Goal: Task Accomplishment & Management: Manage account settings

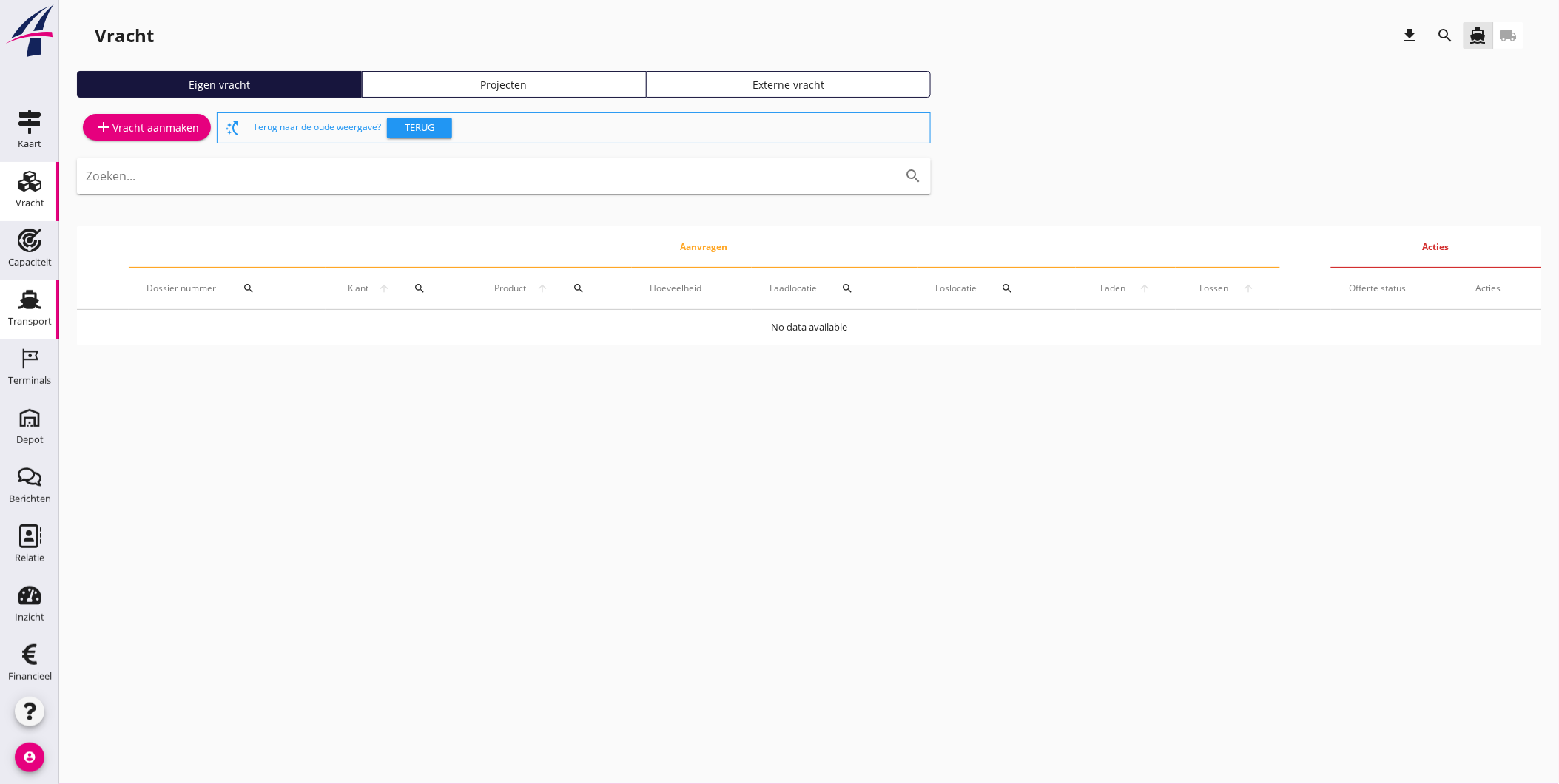
click at [31, 311] on div "Transport" at bounding box center [30, 322] width 44 height 21
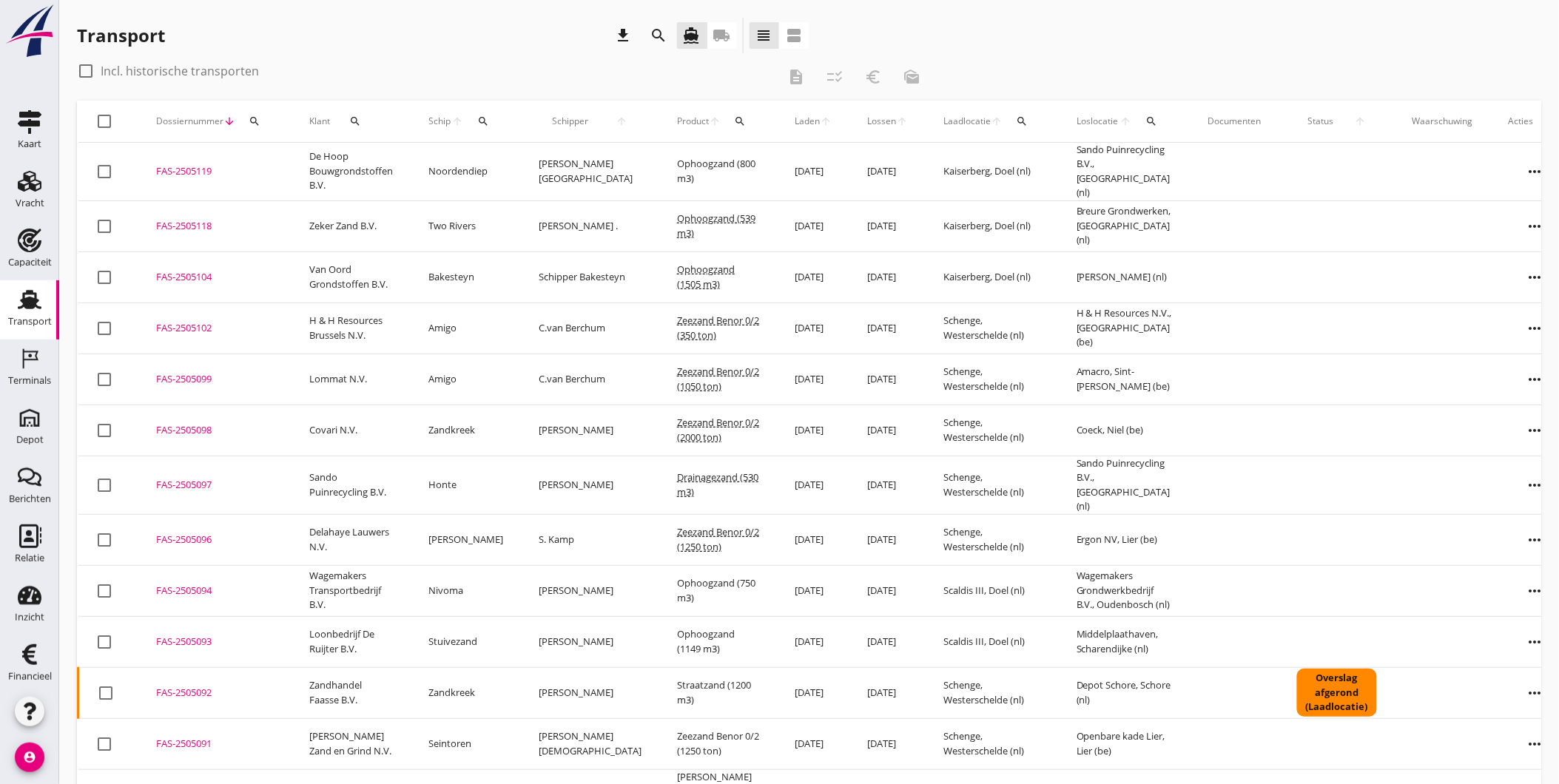
click at [1046, 60] on div "check_box_outline_blank Incl. historische transporten description checklist_rtl…" at bounding box center [809, 80] width 1464 height 42
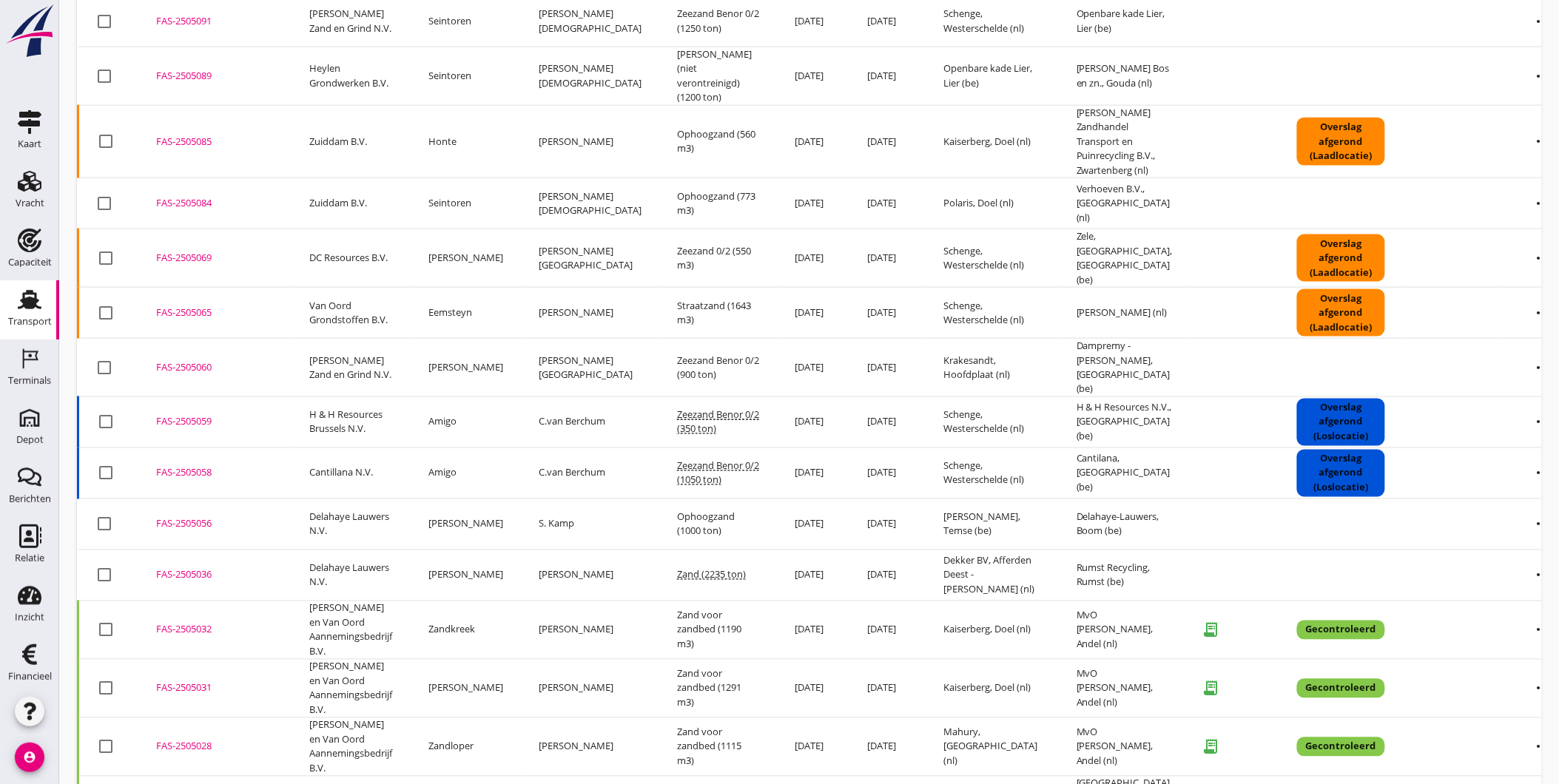
scroll to position [668, 0]
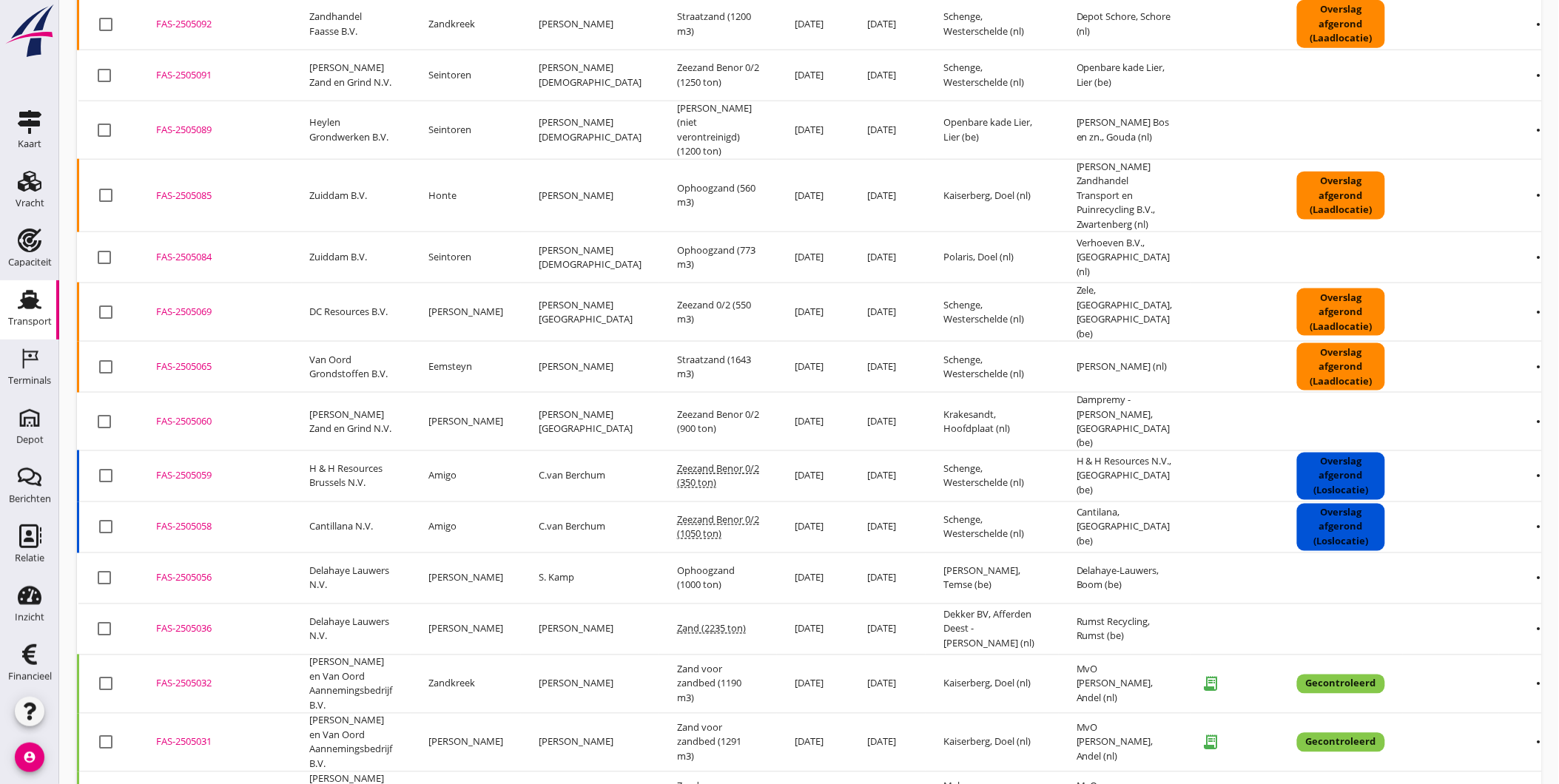
click at [172, 189] on div "FAS-2505085" at bounding box center [215, 196] width 118 height 15
click at [182, 189] on div "FAS-2505085" at bounding box center [215, 196] width 118 height 15
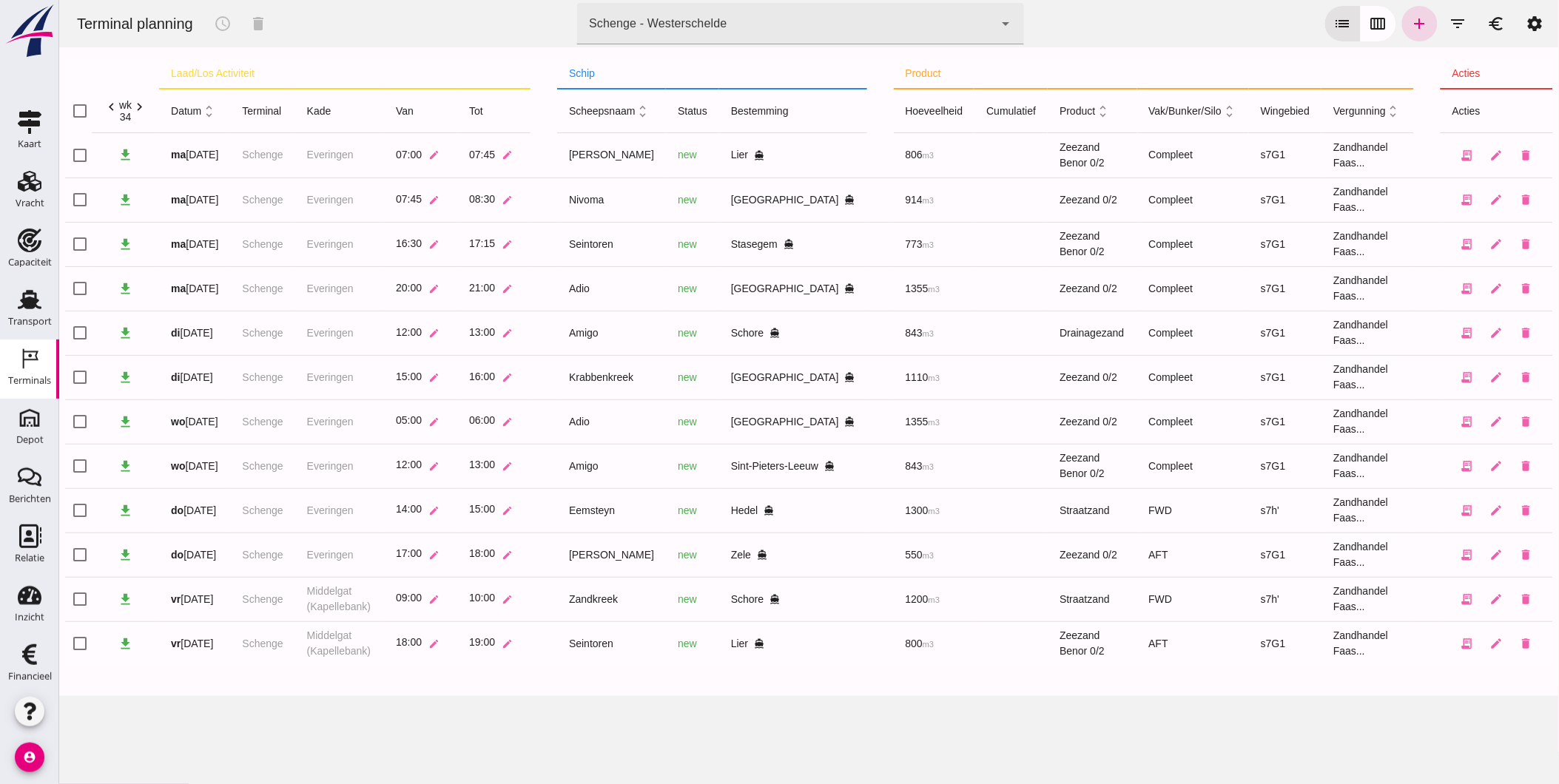
click div "Schenge - Westerschelde 9c876888-926f-4f5f-969d-c779b766b815"
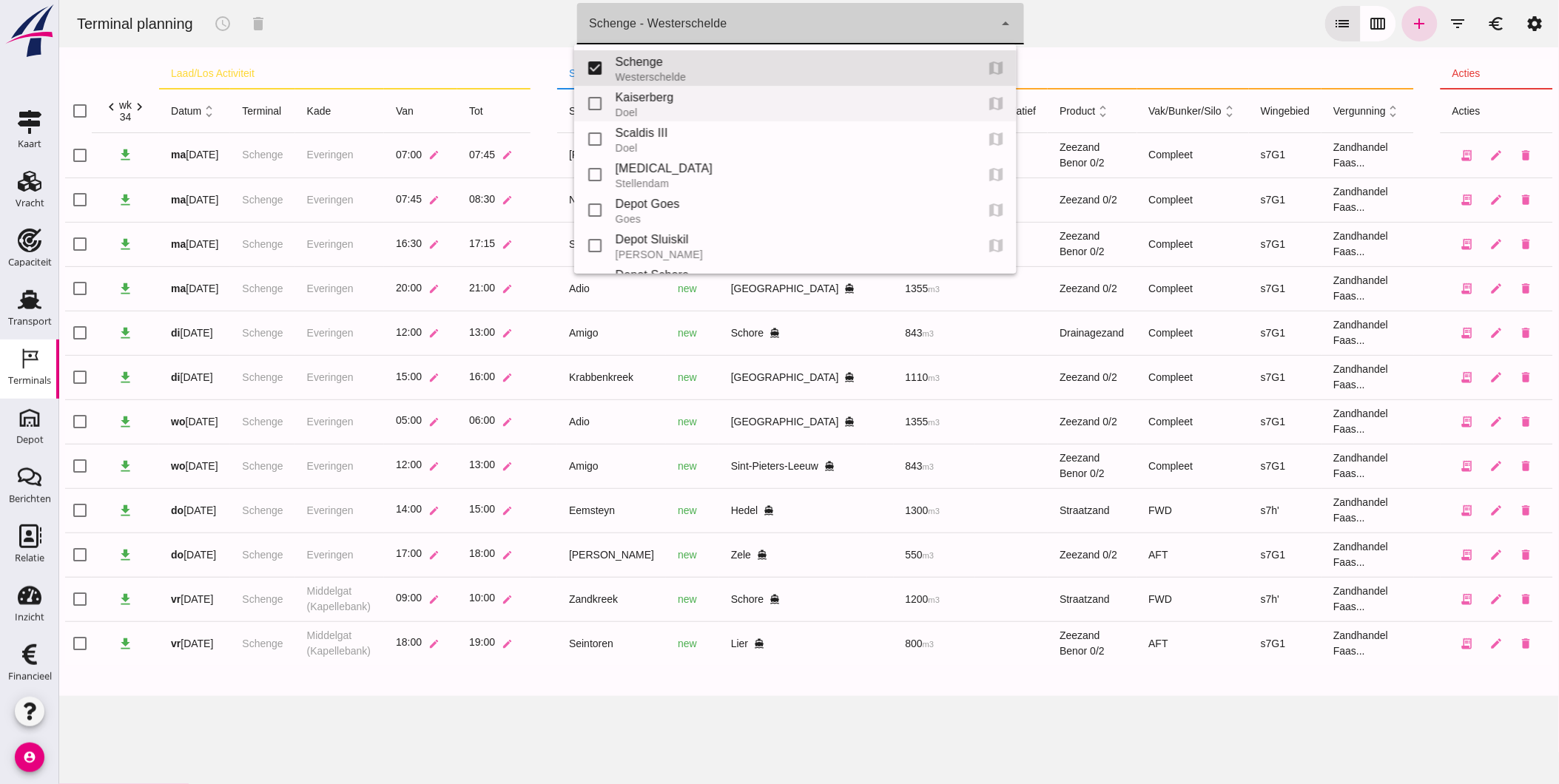
click at [802, 113] on div "Doel" at bounding box center [789, 112] width 348 height 11
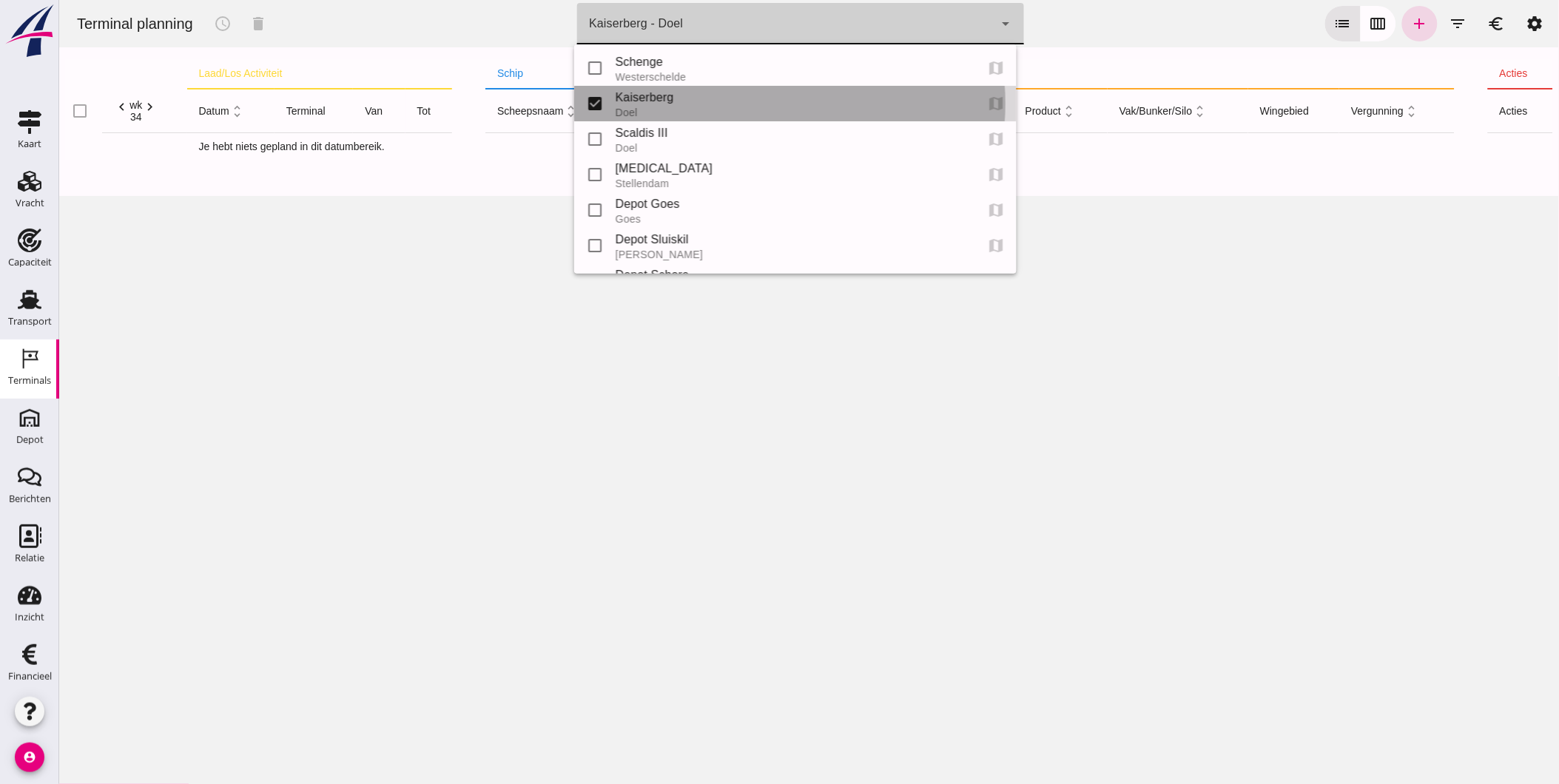
type input "7f603609-51ae-4e75-986b-c9057e559465"
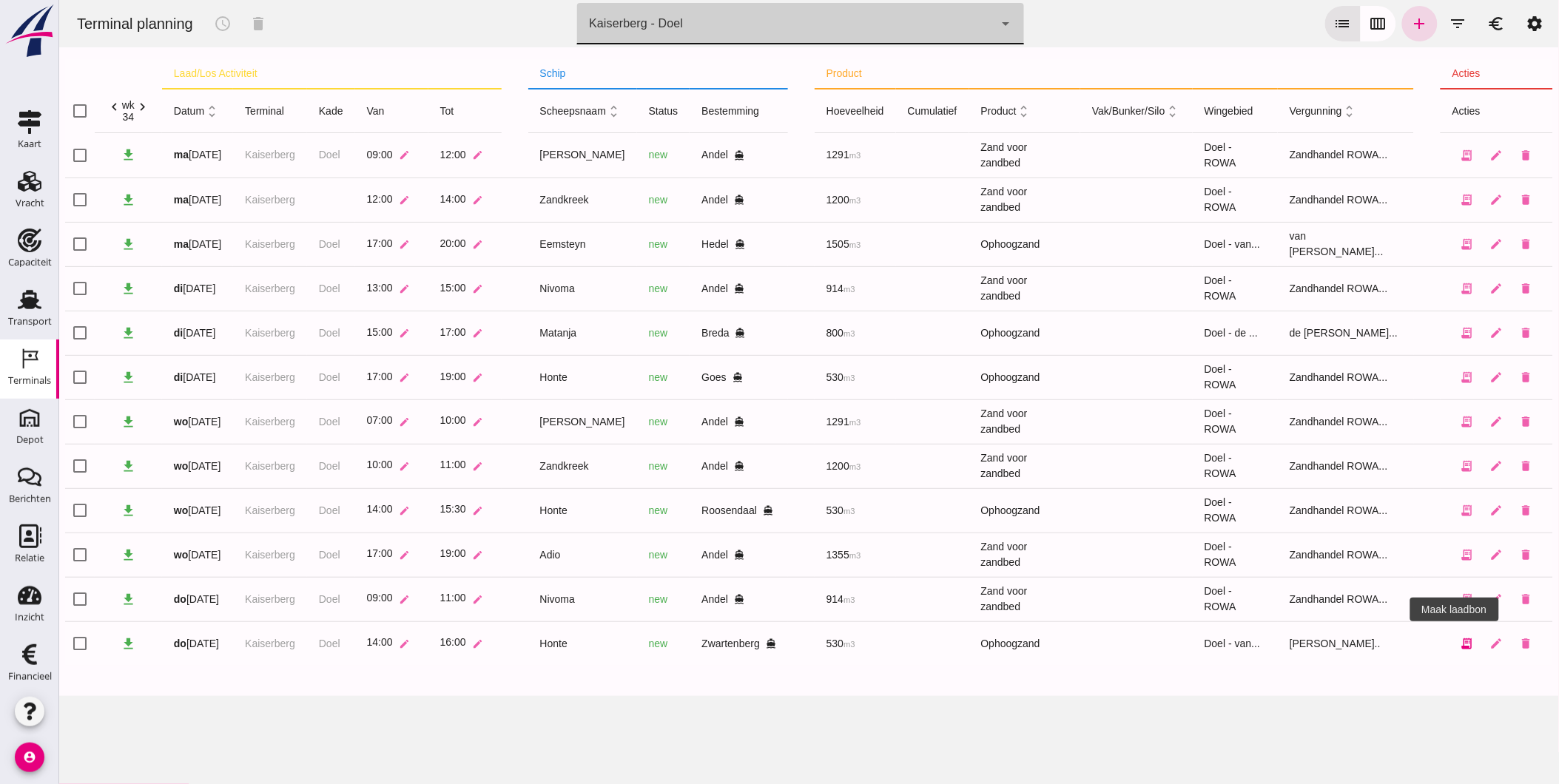
click button "receipt_long"
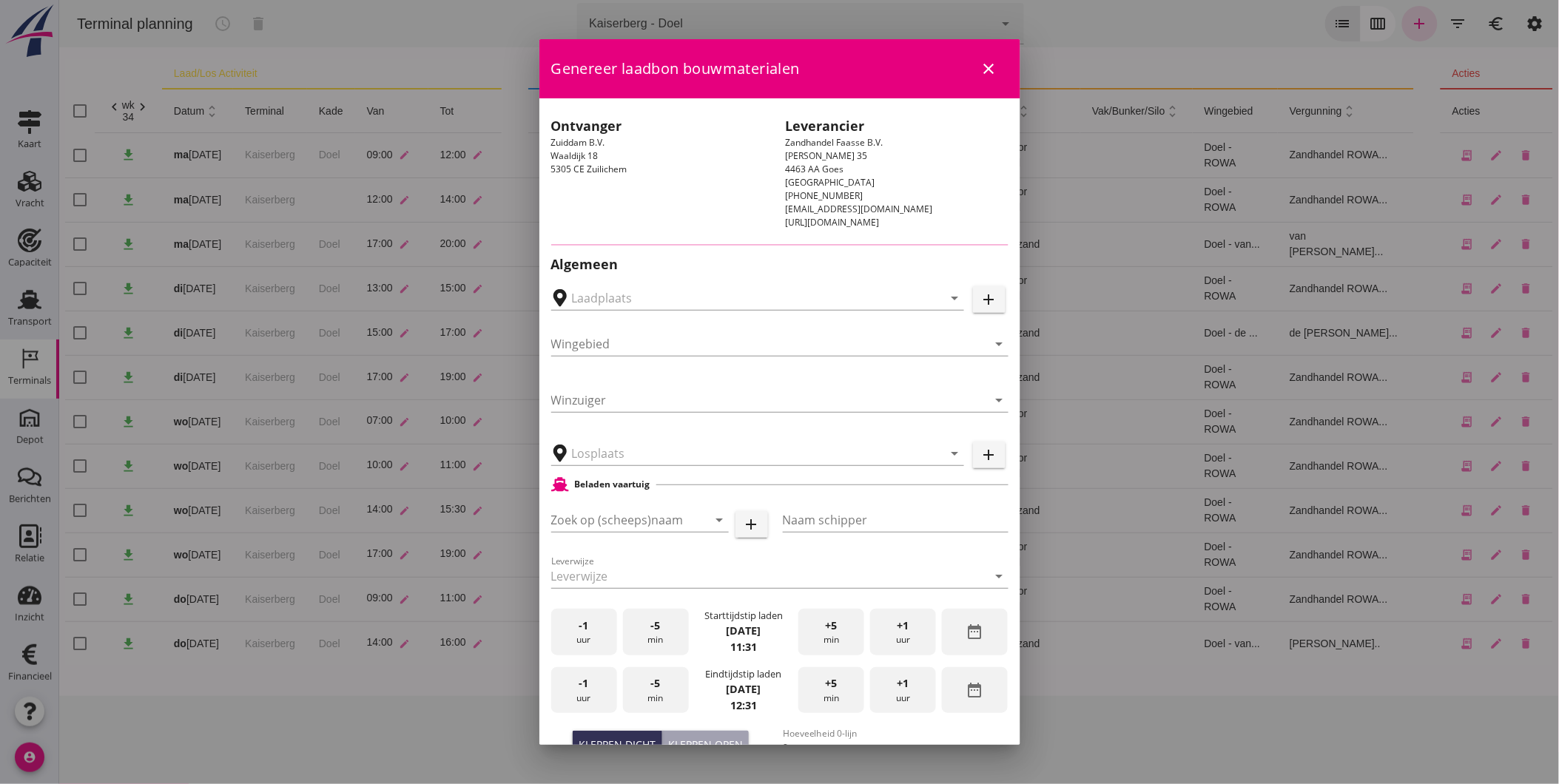
type input "Kaiserberg, Doel"
type input "Doel - ROWA"
type input "J. Baremans Zandhandel Transport en Puinrecycling B.V., Zwartenberg"
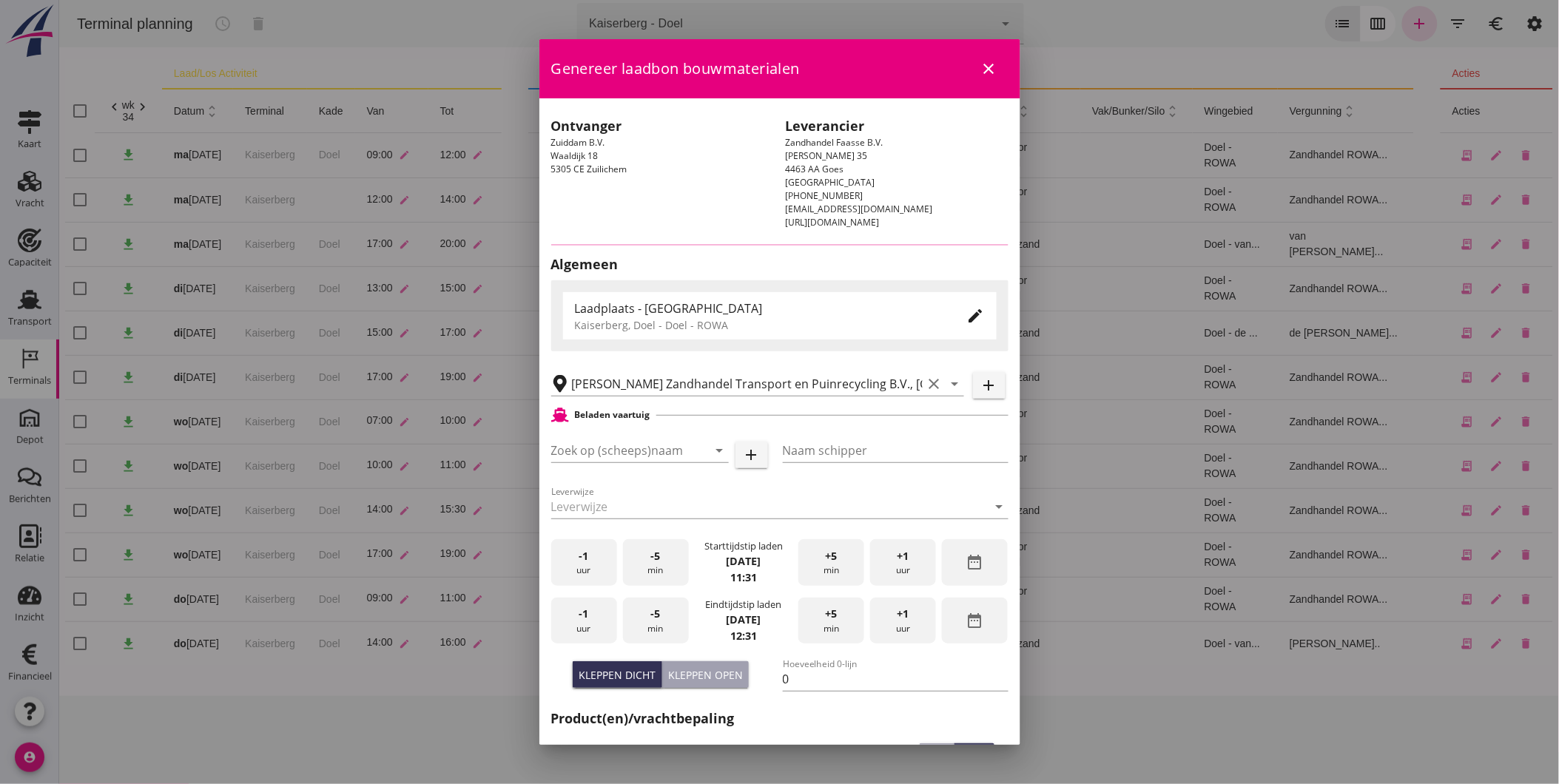
type input "Doel - van Ouwerkerk"
type input "Honte"
type input "Dick Koesveld"
type input "560"
type input "Ophoogzand (6120)"
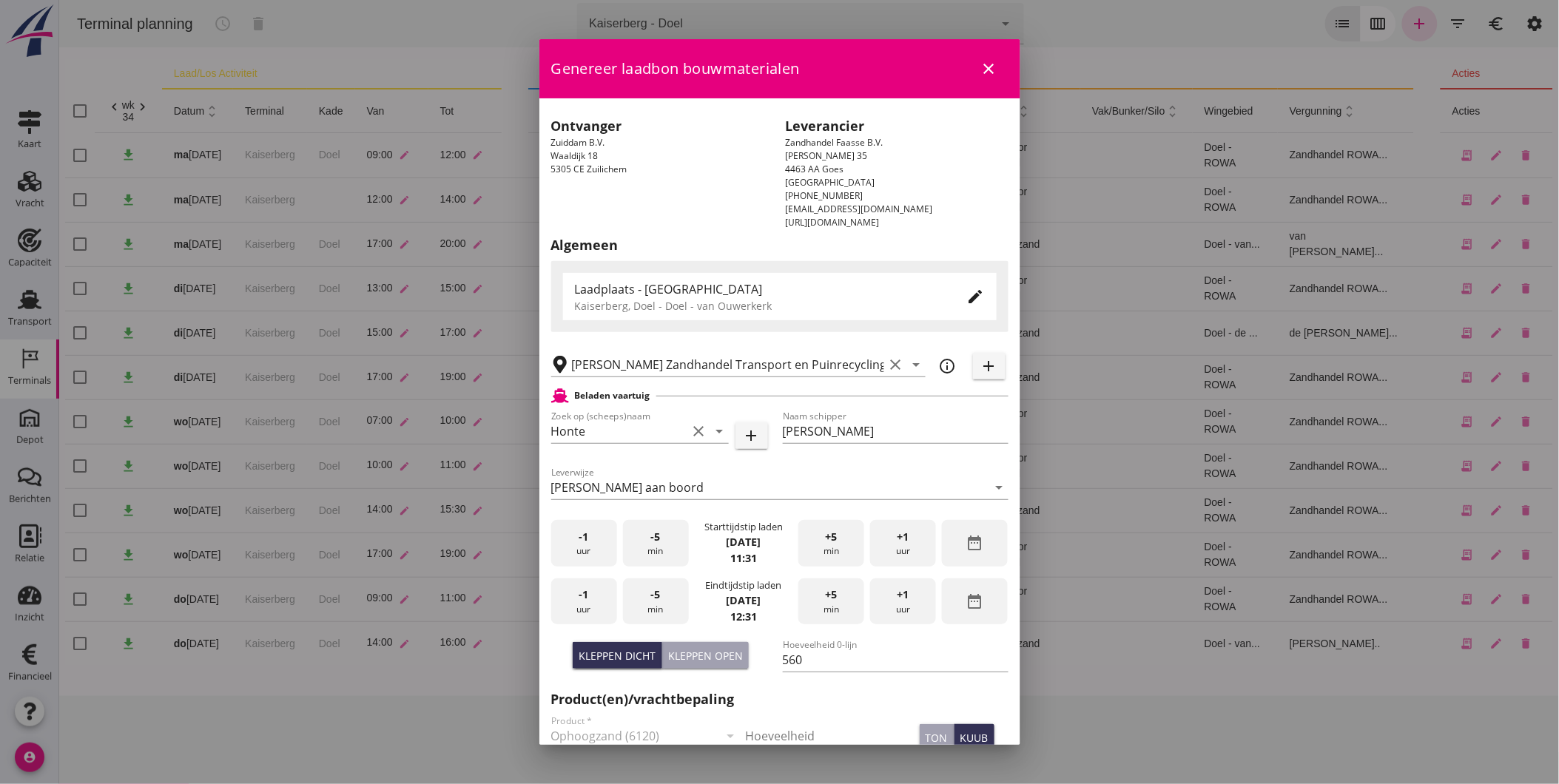
click at [967, 289] on icon "edit" at bounding box center [976, 296] width 18 height 18
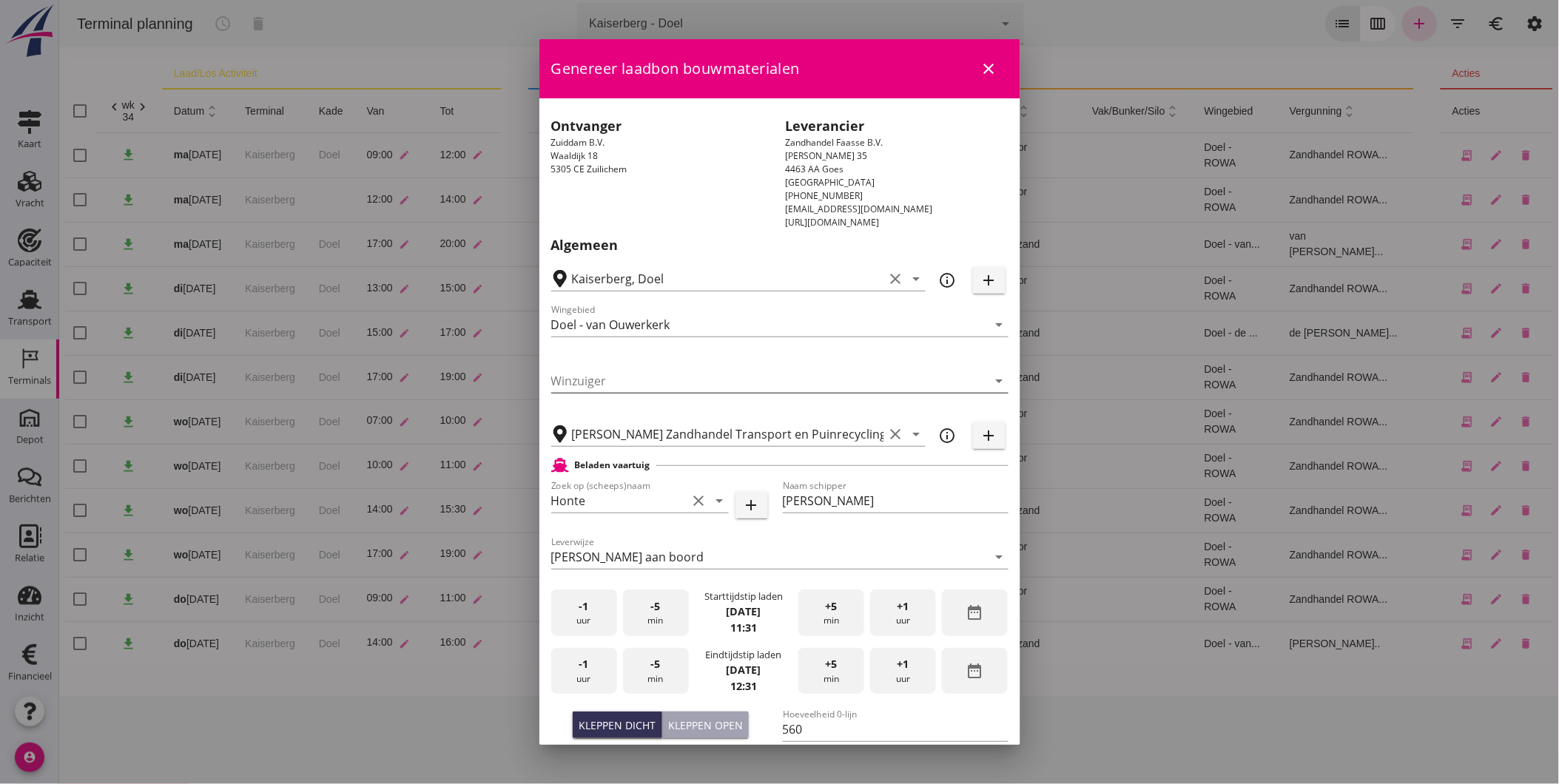
click at [633, 372] on input "Winzuiger" at bounding box center [770, 381] width 437 height 24
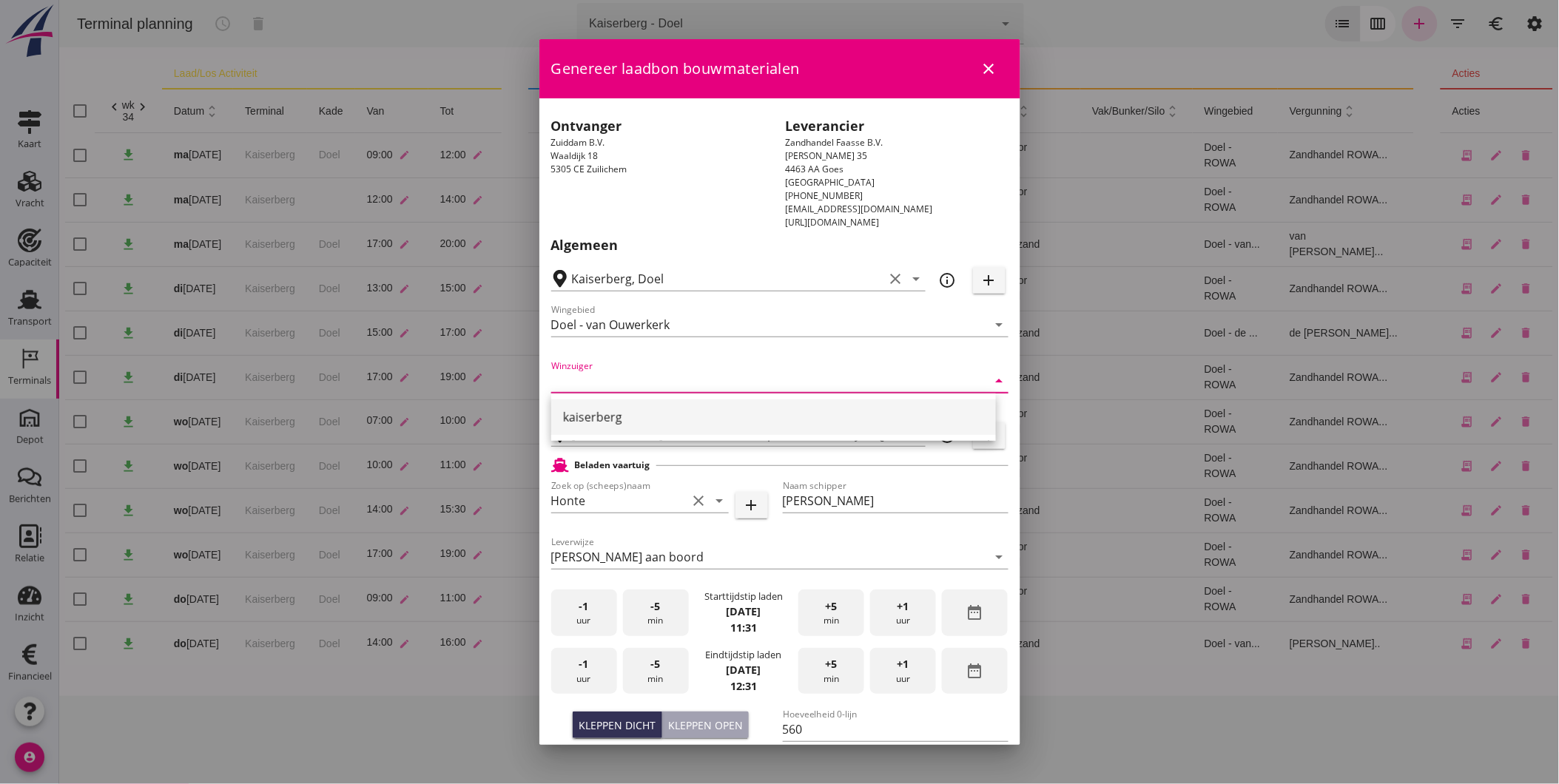
click at [614, 408] on div "kaiserberg" at bounding box center [773, 417] width 421 height 18
type input "kaiserberg"
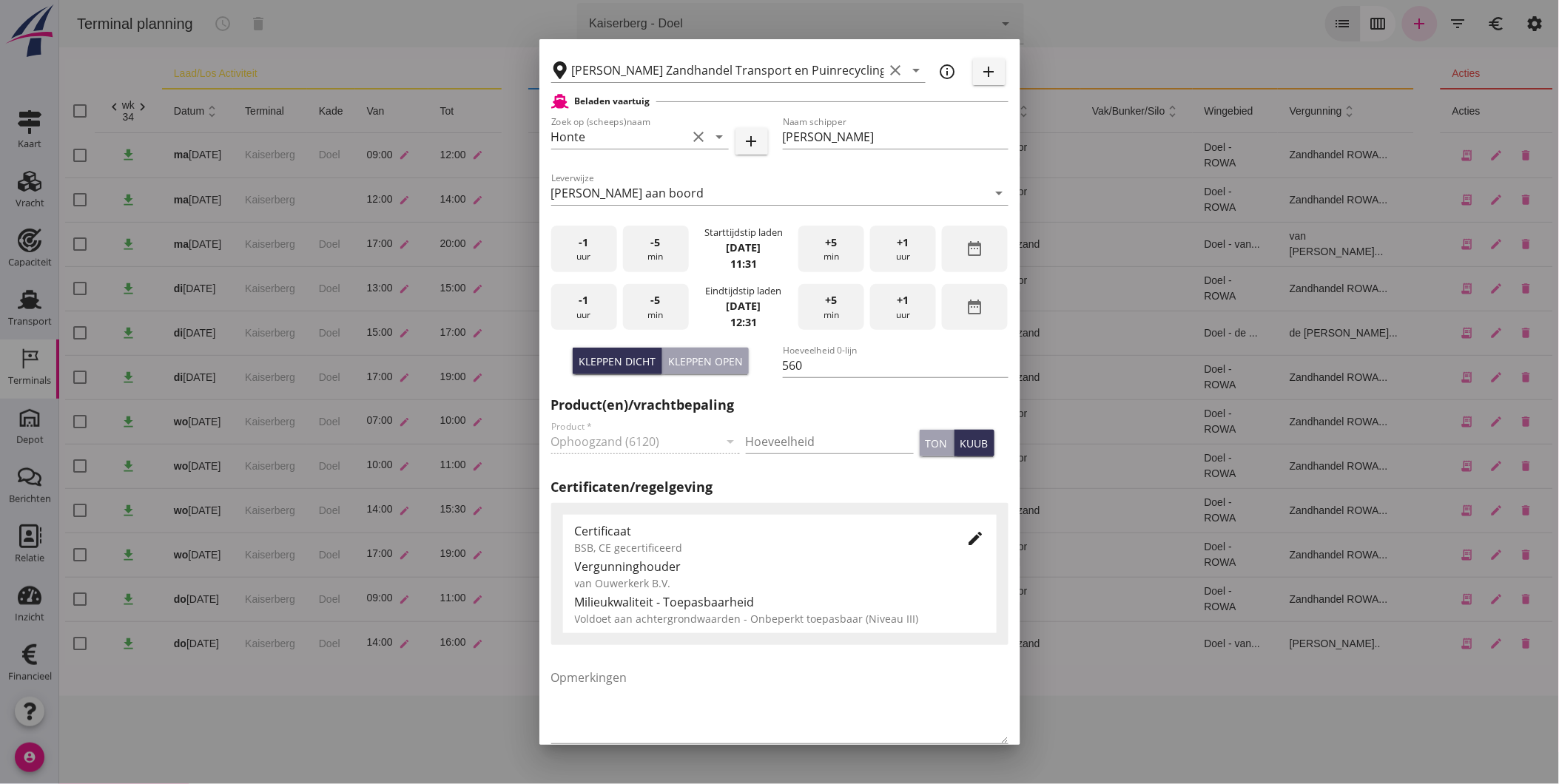
scroll to position [440, 0]
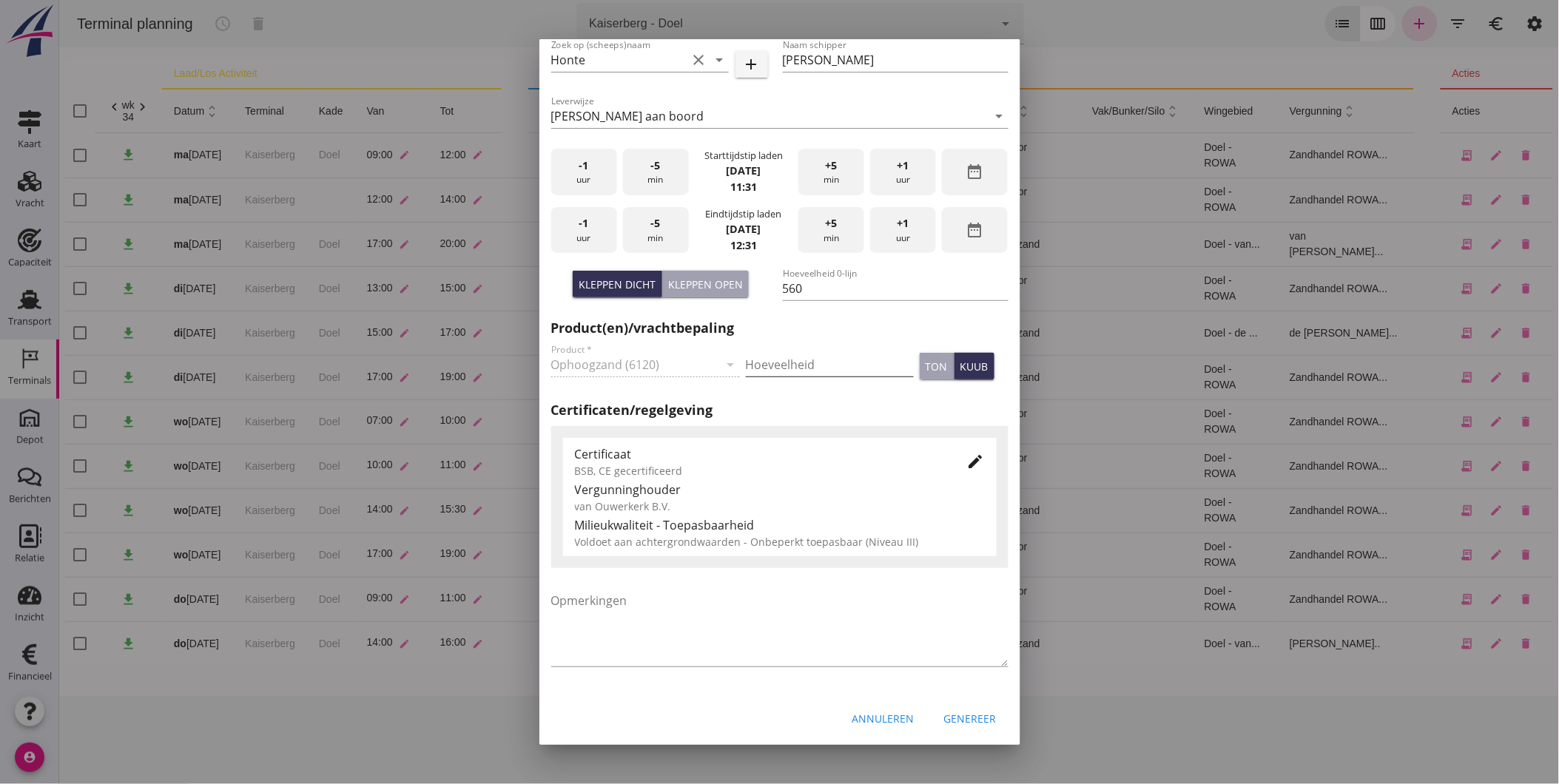
click at [809, 364] on input "Hoeveelheid" at bounding box center [830, 364] width 168 height 24
type input "530"
click at [969, 168] on icon "date_range" at bounding box center [975, 171] width 18 height 18
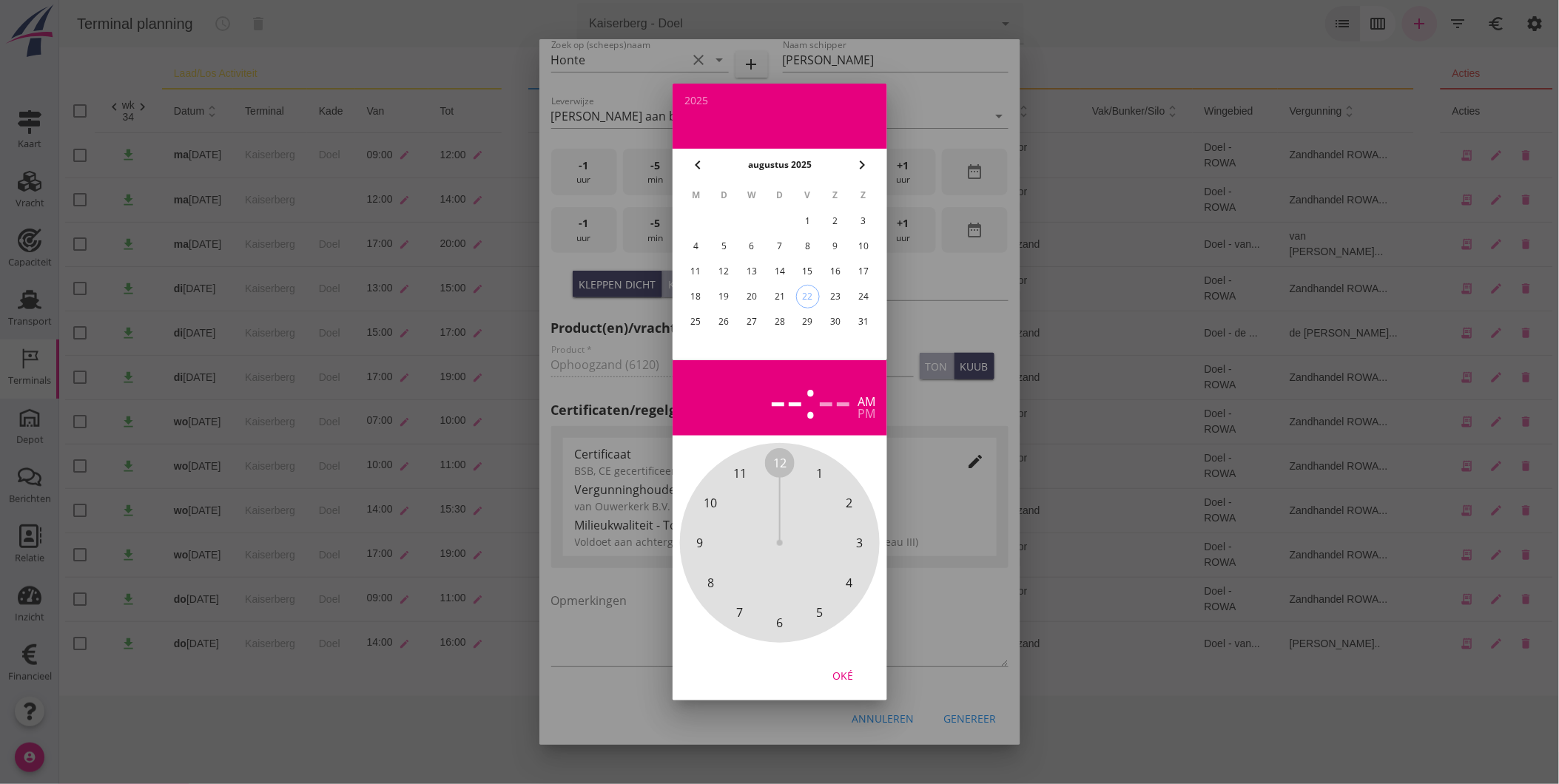
click at [782, 292] on div "21" at bounding box center [779, 296] width 24 height 24
click at [863, 412] on div "pm" at bounding box center [866, 413] width 18 height 11
click at [858, 542] on span "3" at bounding box center [859, 543] width 7 height 18
click at [772, 623] on div "00 05 10 15 20 25 30 35 40 45 50 55" at bounding box center [780, 543] width 160 height 159
click at [843, 670] on div "Oké" at bounding box center [843, 676] width 42 height 15
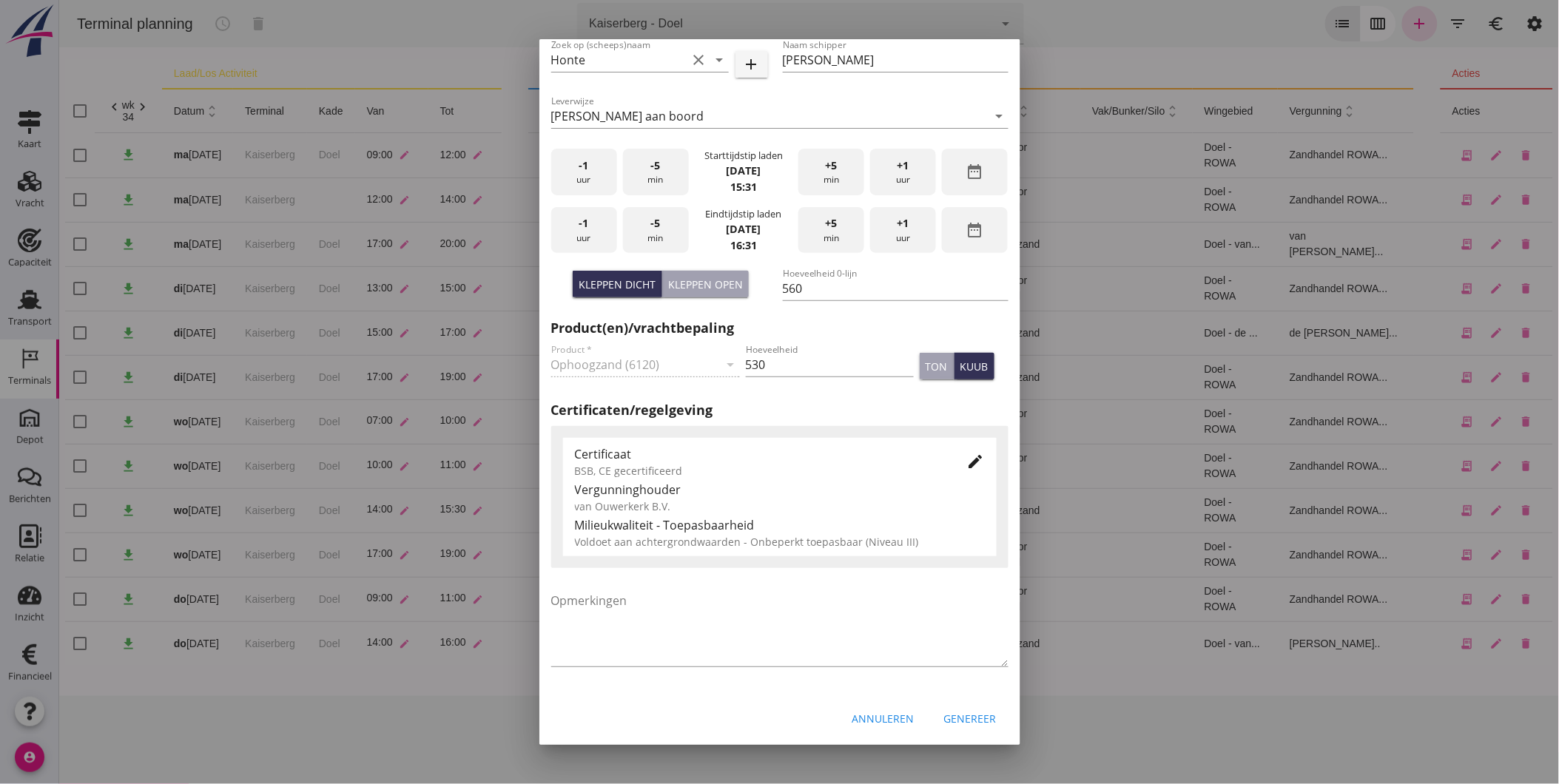
click at [904, 234] on div "+1 uur" at bounding box center [902, 230] width 66 height 47
click at [967, 461] on icon "edit" at bounding box center [976, 461] width 18 height 18
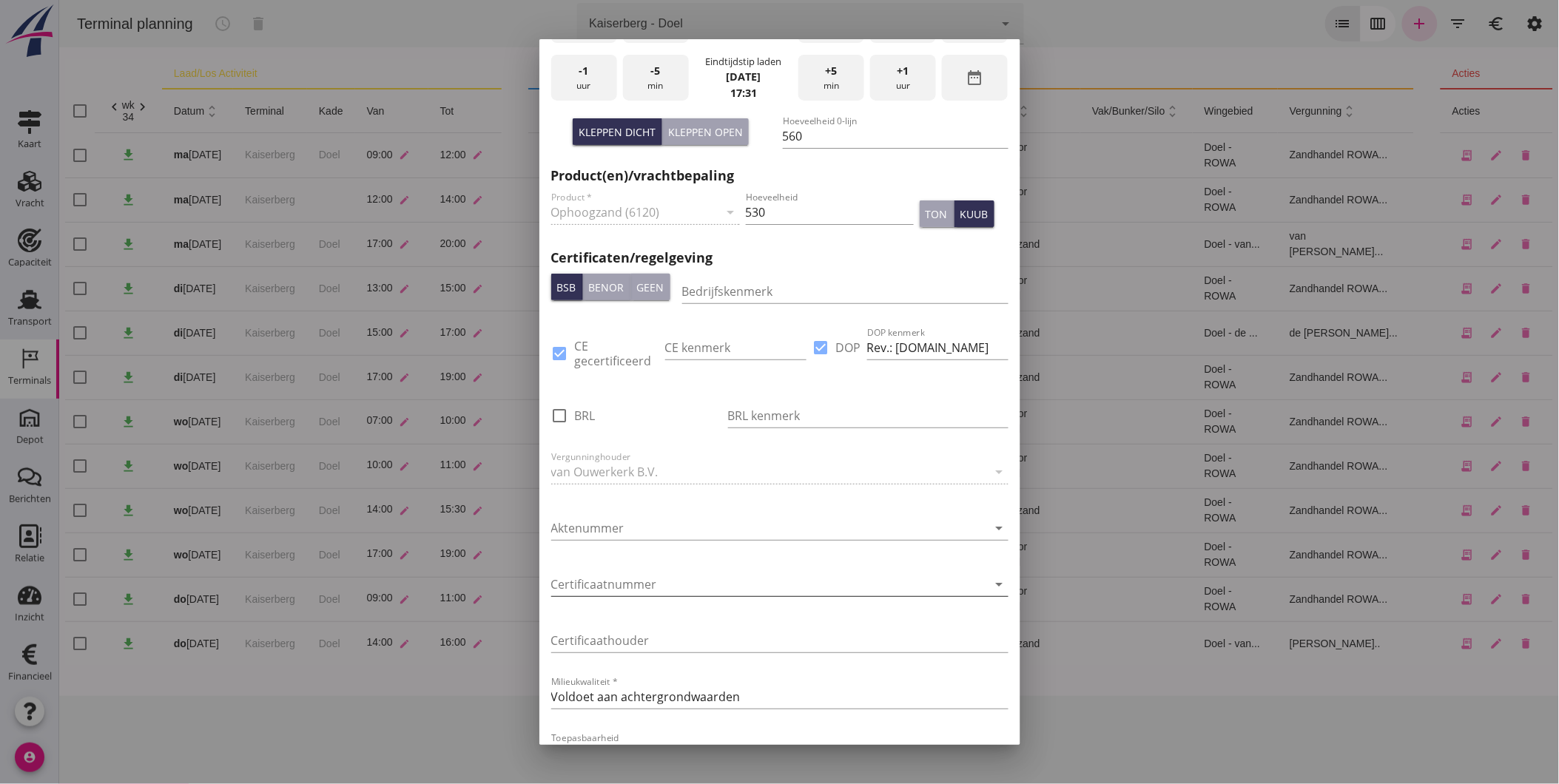
scroll to position [628, 0]
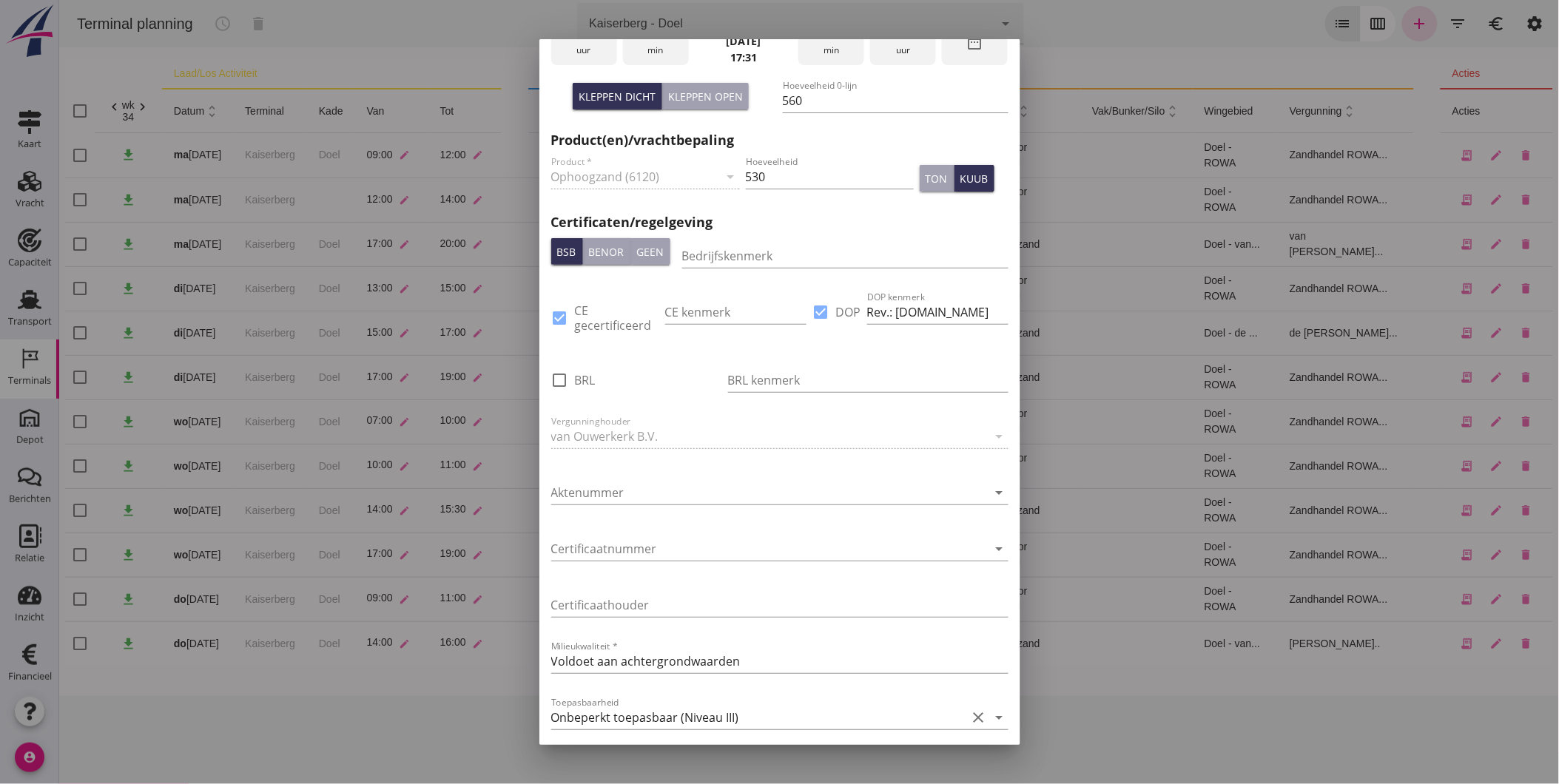
click at [812, 305] on div at bounding box center [821, 312] width 25 height 25
checkbox input "false"
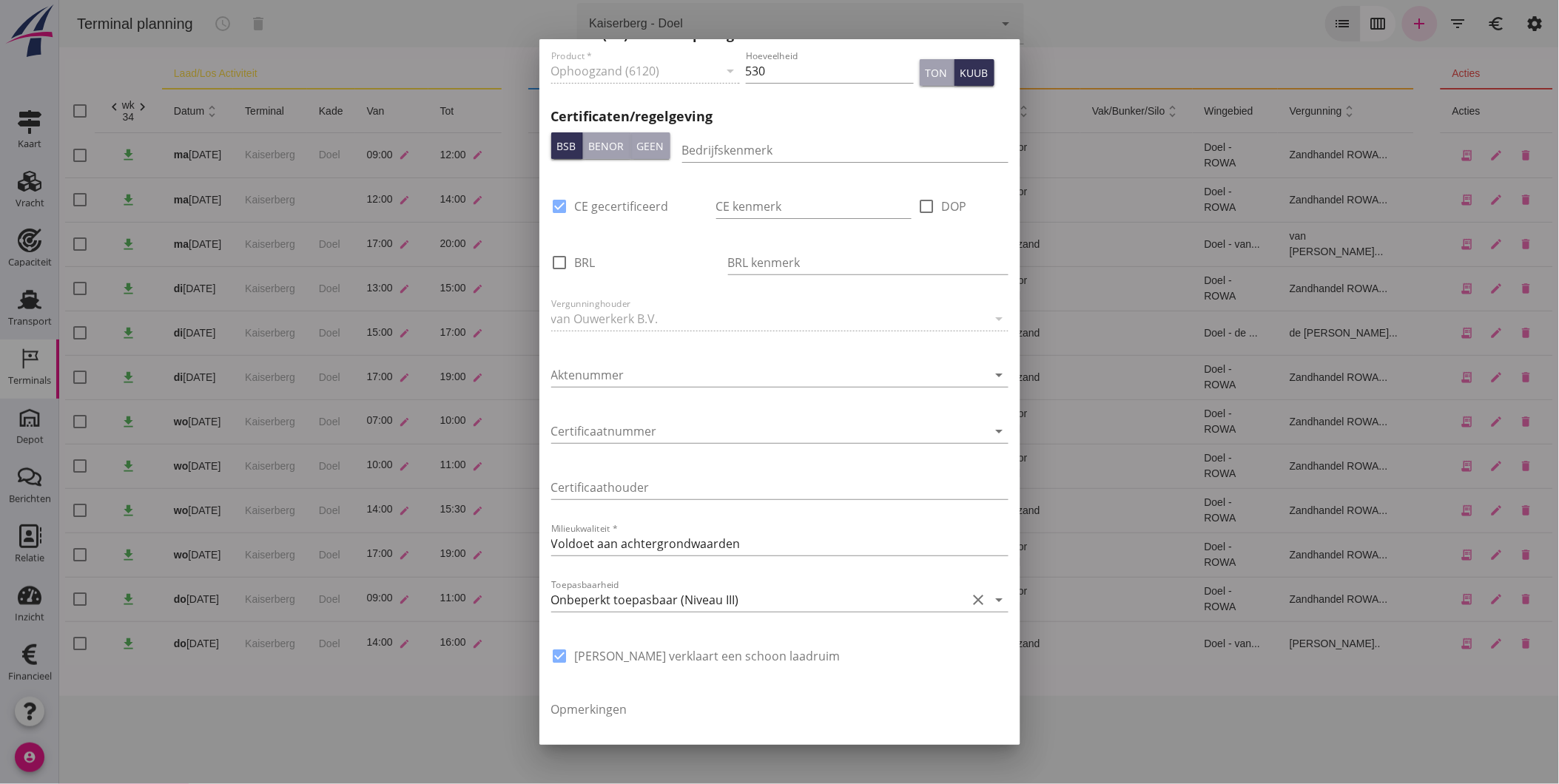
scroll to position [843, 0]
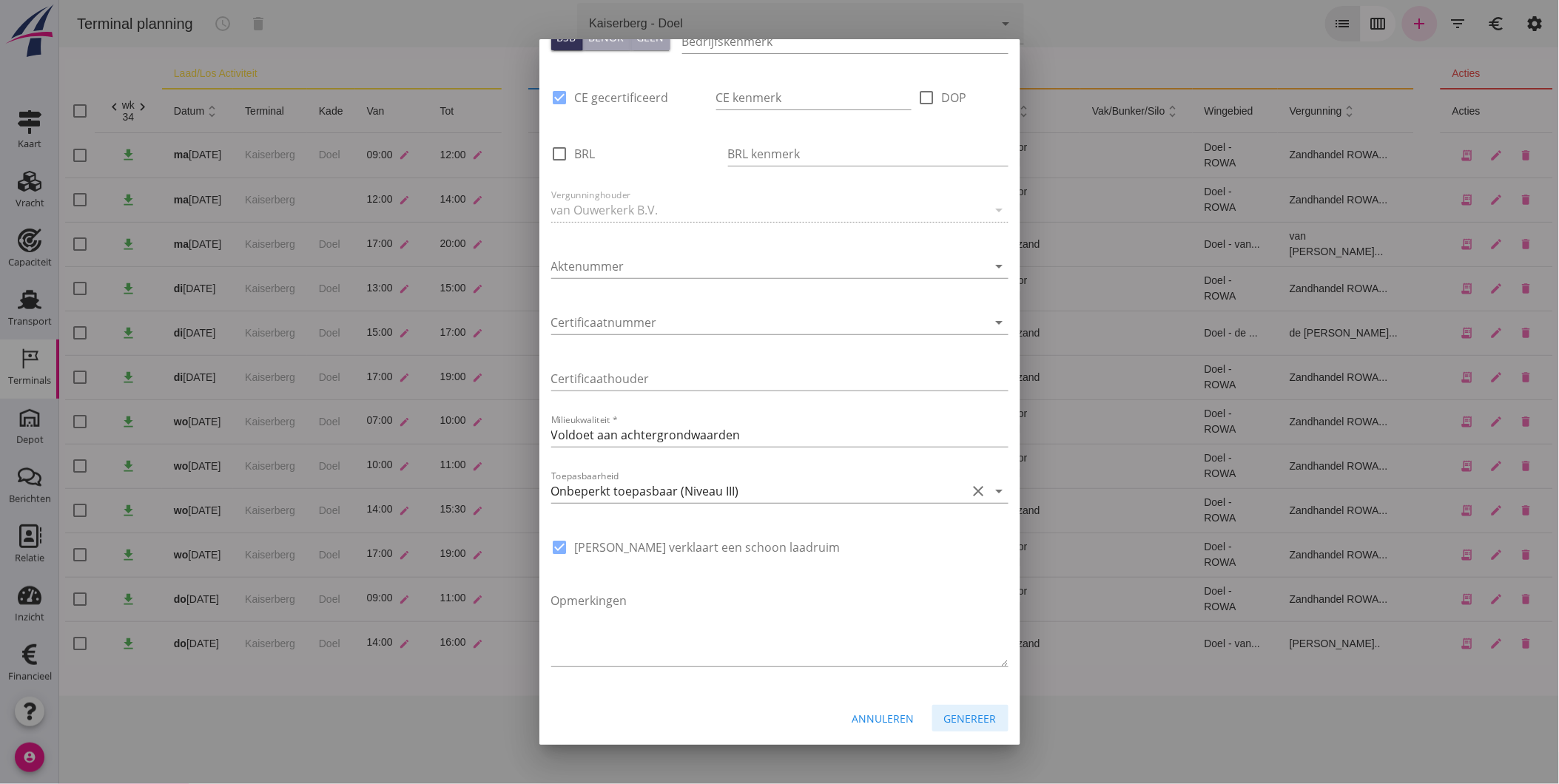
click at [960, 713] on div "Genereer" at bounding box center [969, 719] width 52 height 15
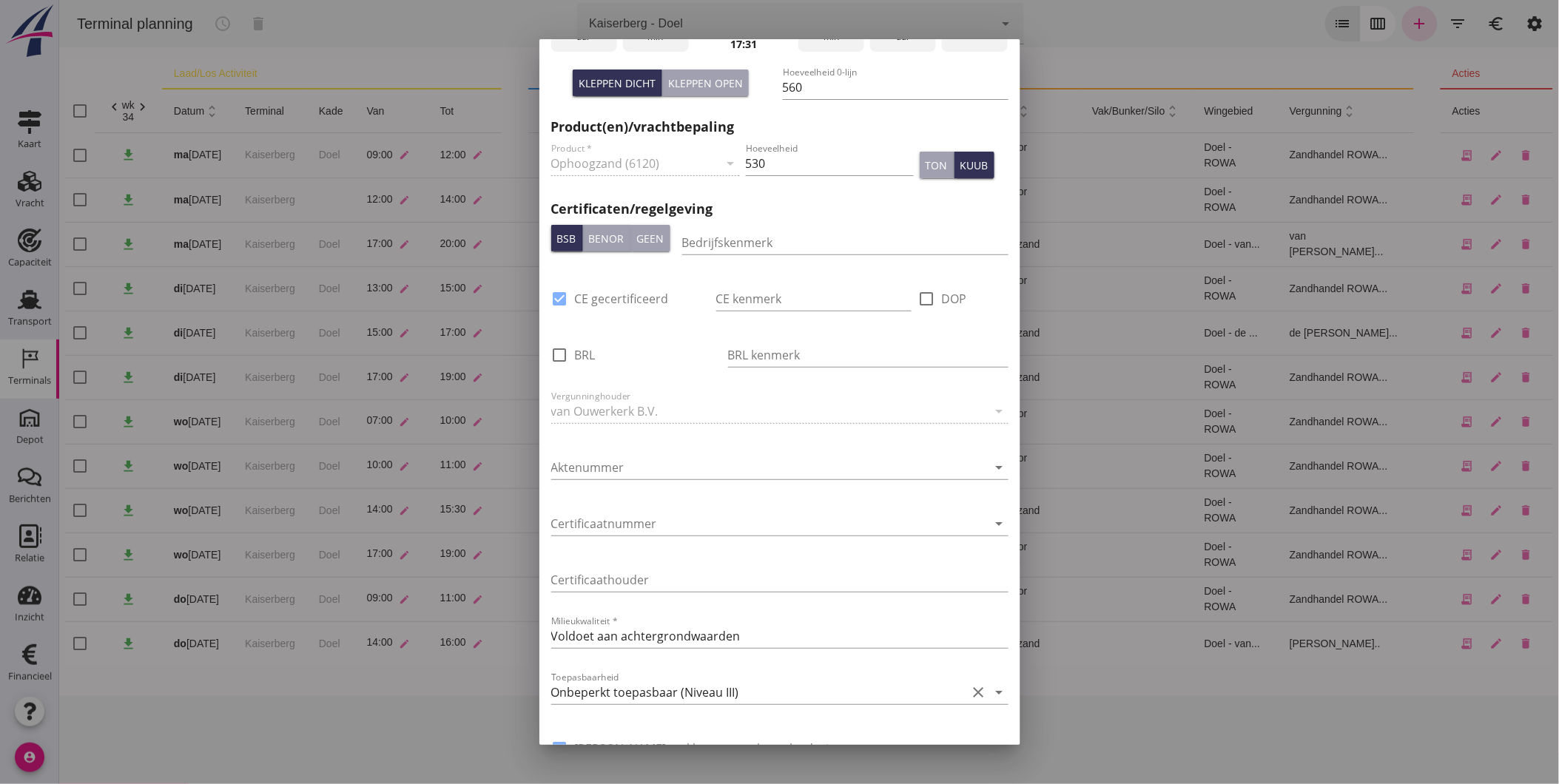
scroll to position [611, 0]
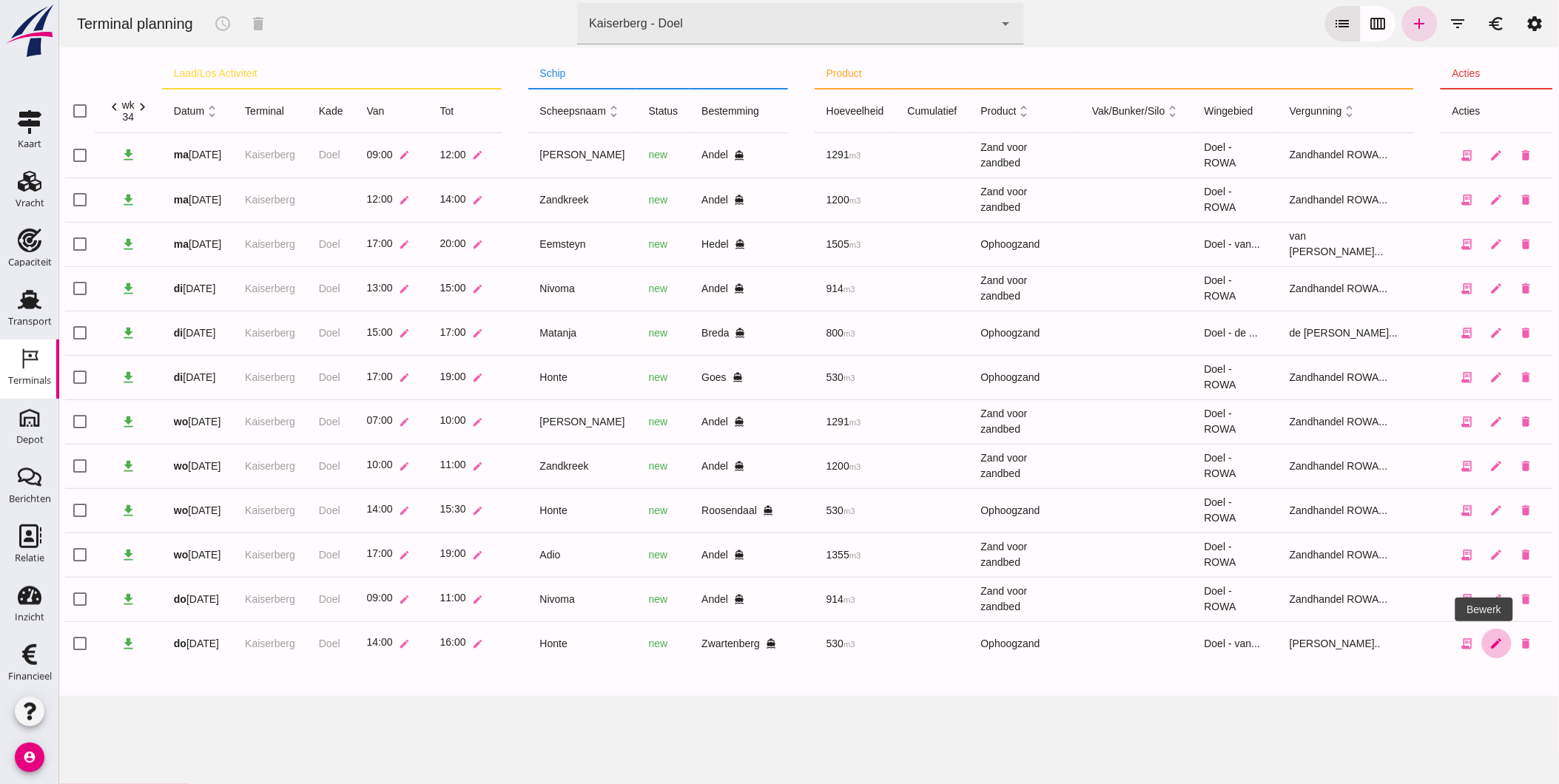
click at [1490, 641] on icon "edit" at bounding box center [1496, 644] width 13 height 13
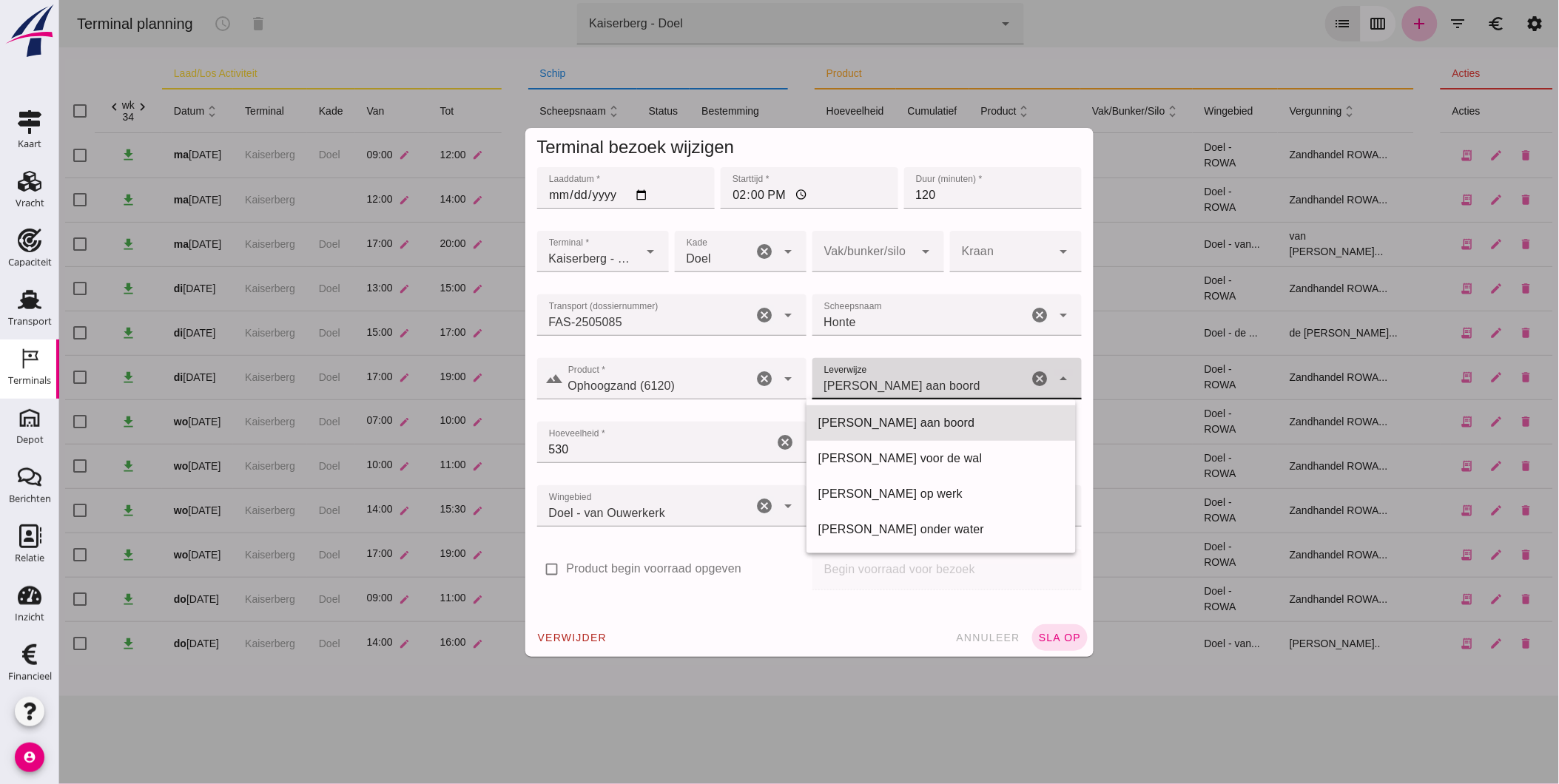
click at [880, 383] on span "Franco aan boord" at bounding box center [901, 385] width 157 height 18
click at [876, 453] on div "[PERSON_NAME] voor de wal" at bounding box center [940, 458] width 246 height 18
type input "franco_on_shore"
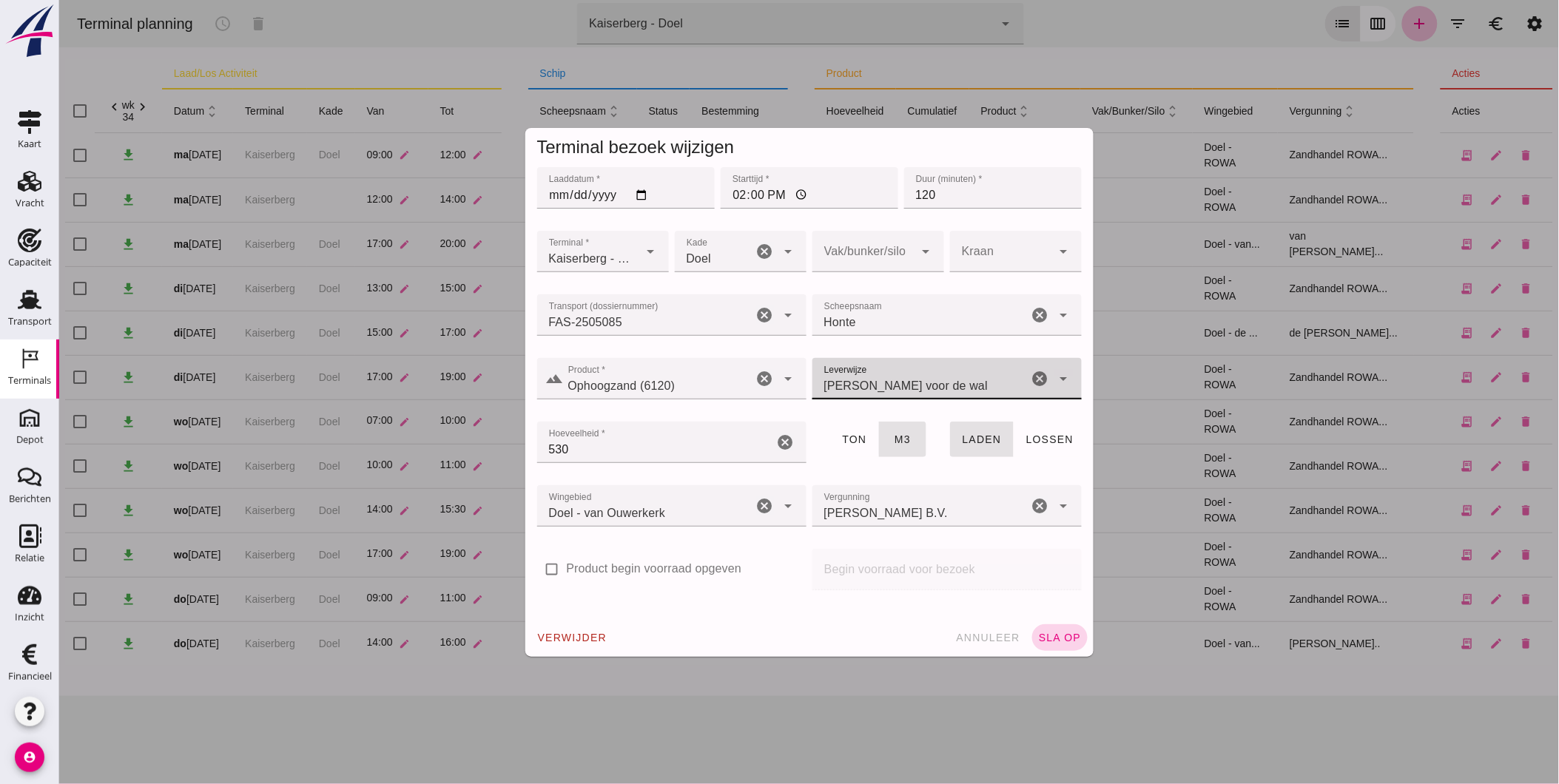
click span "sla op"
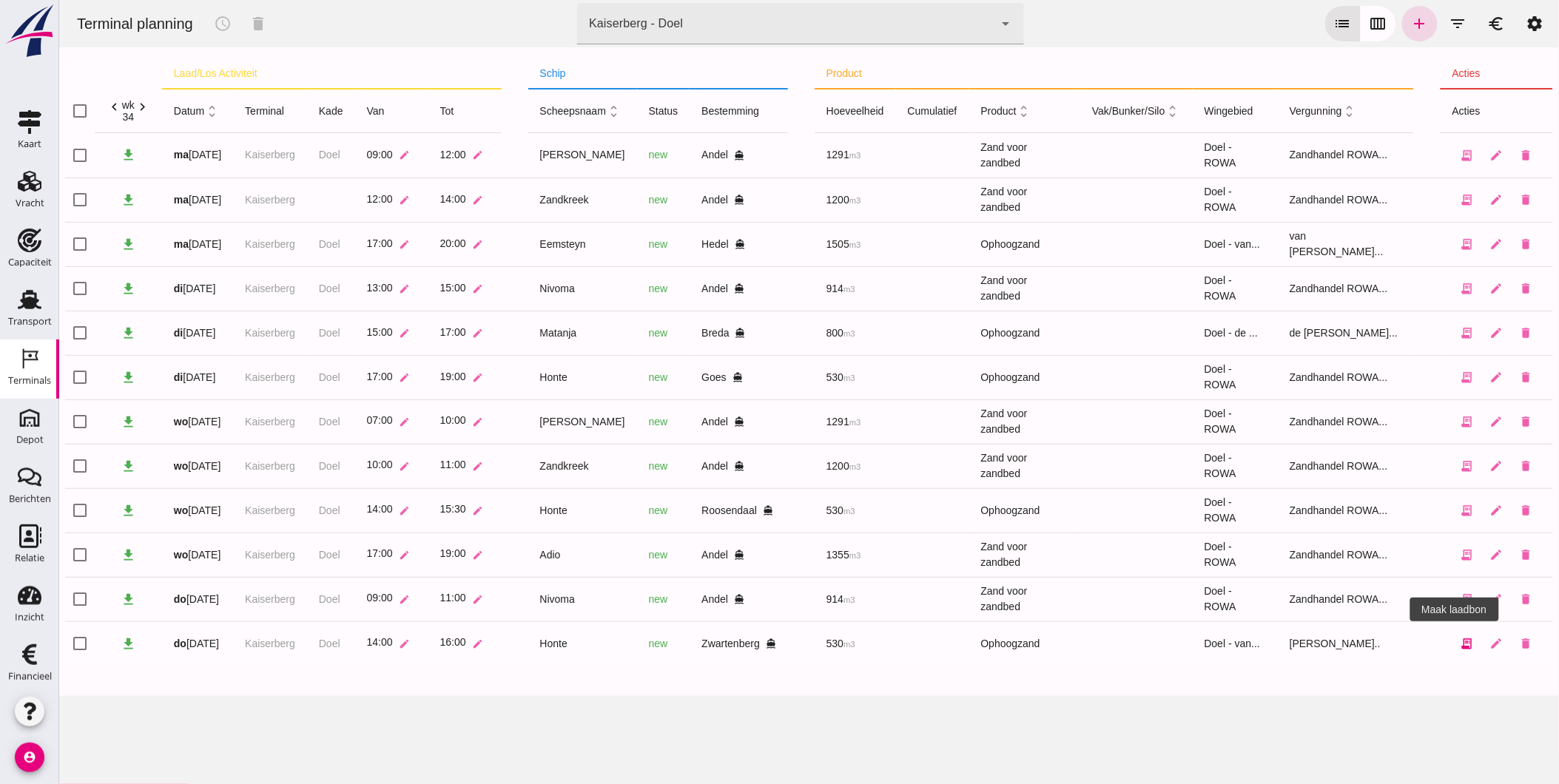
click at [1460, 647] on icon "receipt_long" at bounding box center [1467, 644] width 13 height 13
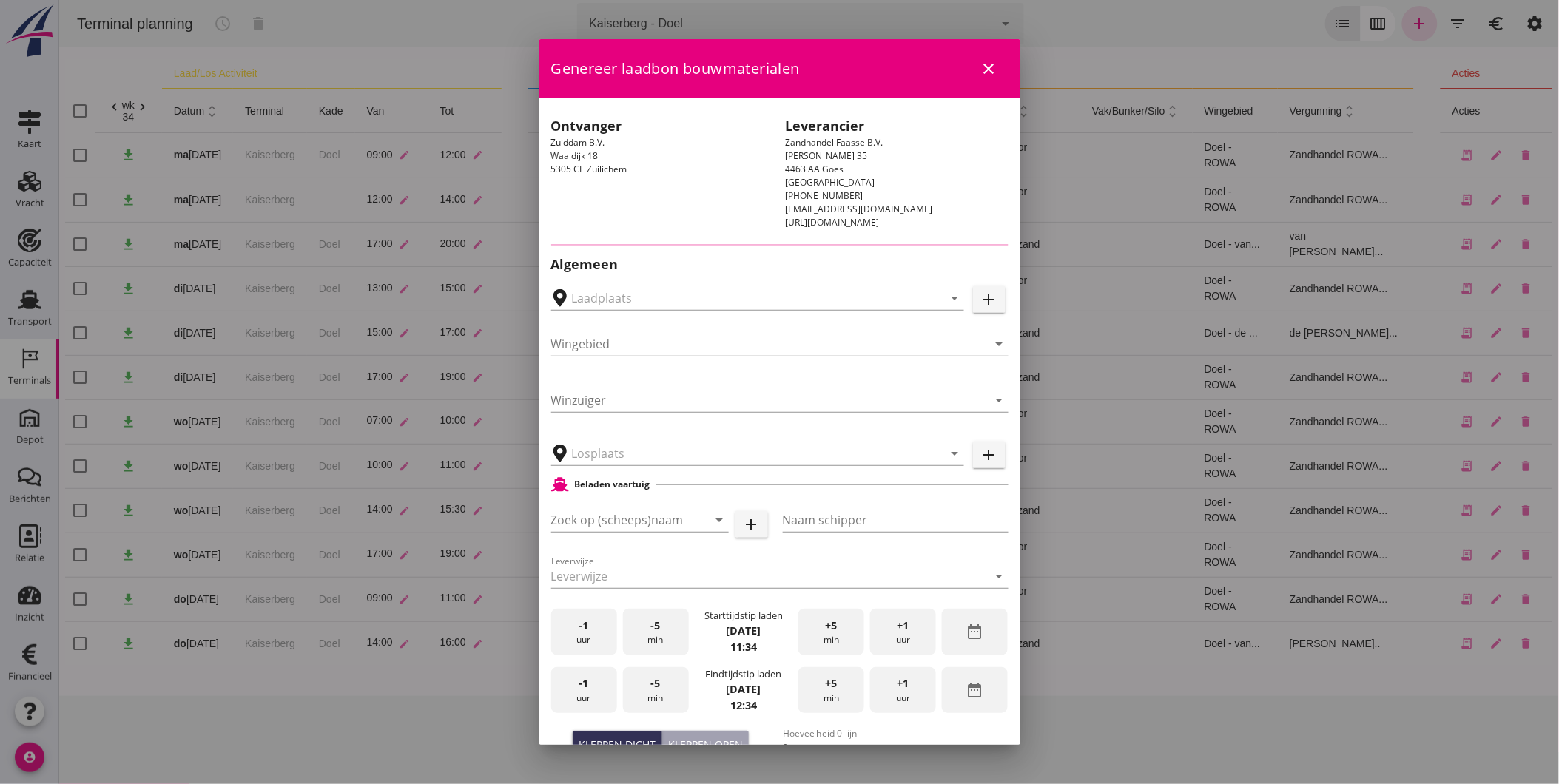
type input "J. Baremans Zandhandel Transport en Puinrecycling B.V., Zwartenberg"
type input "Honte"
type input "Dick Koesveld"
type input "560"
type input "Ophoogzand (6120)"
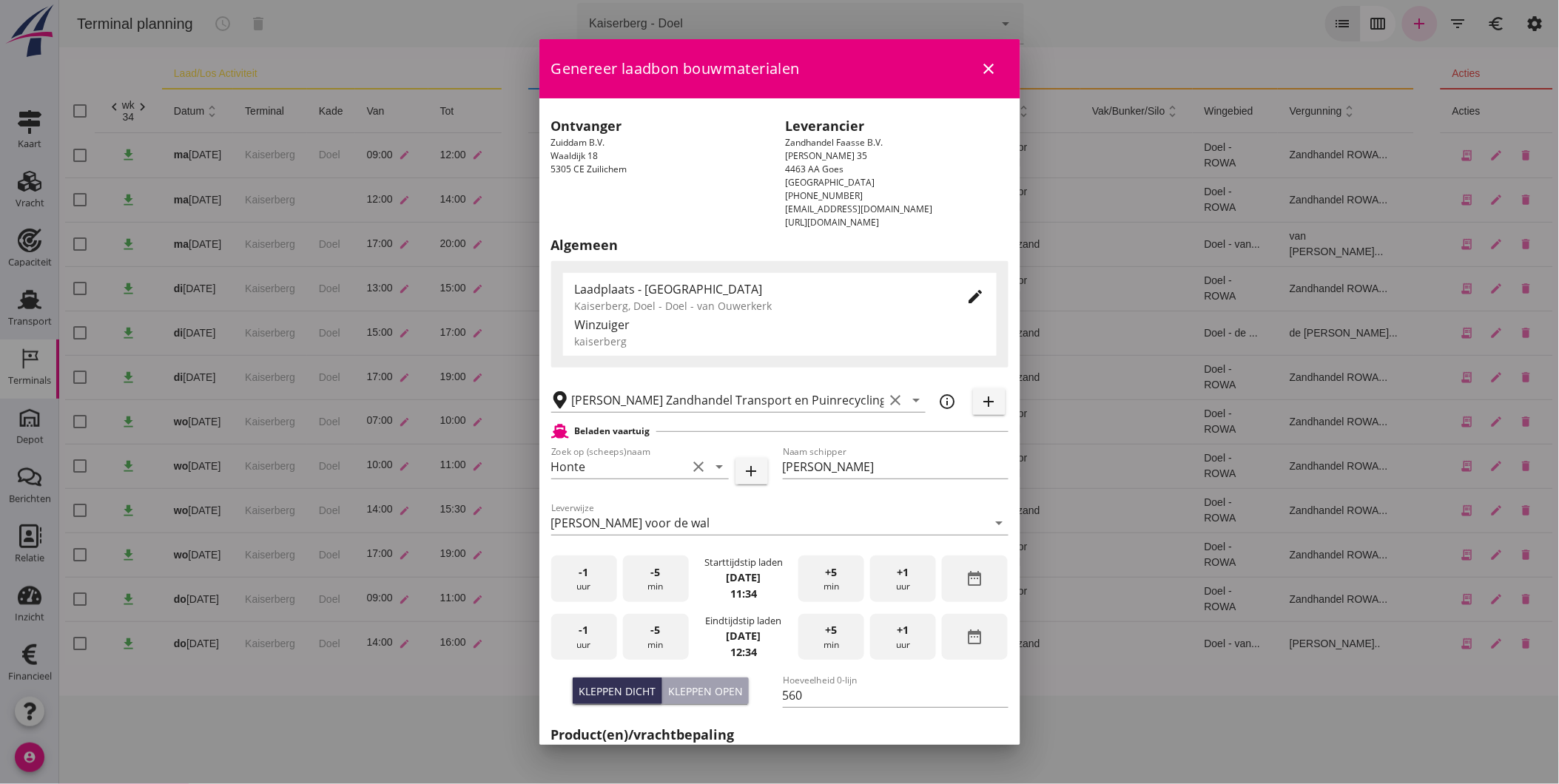
click at [963, 293] on div "edit" at bounding box center [976, 296] width 27 height 18
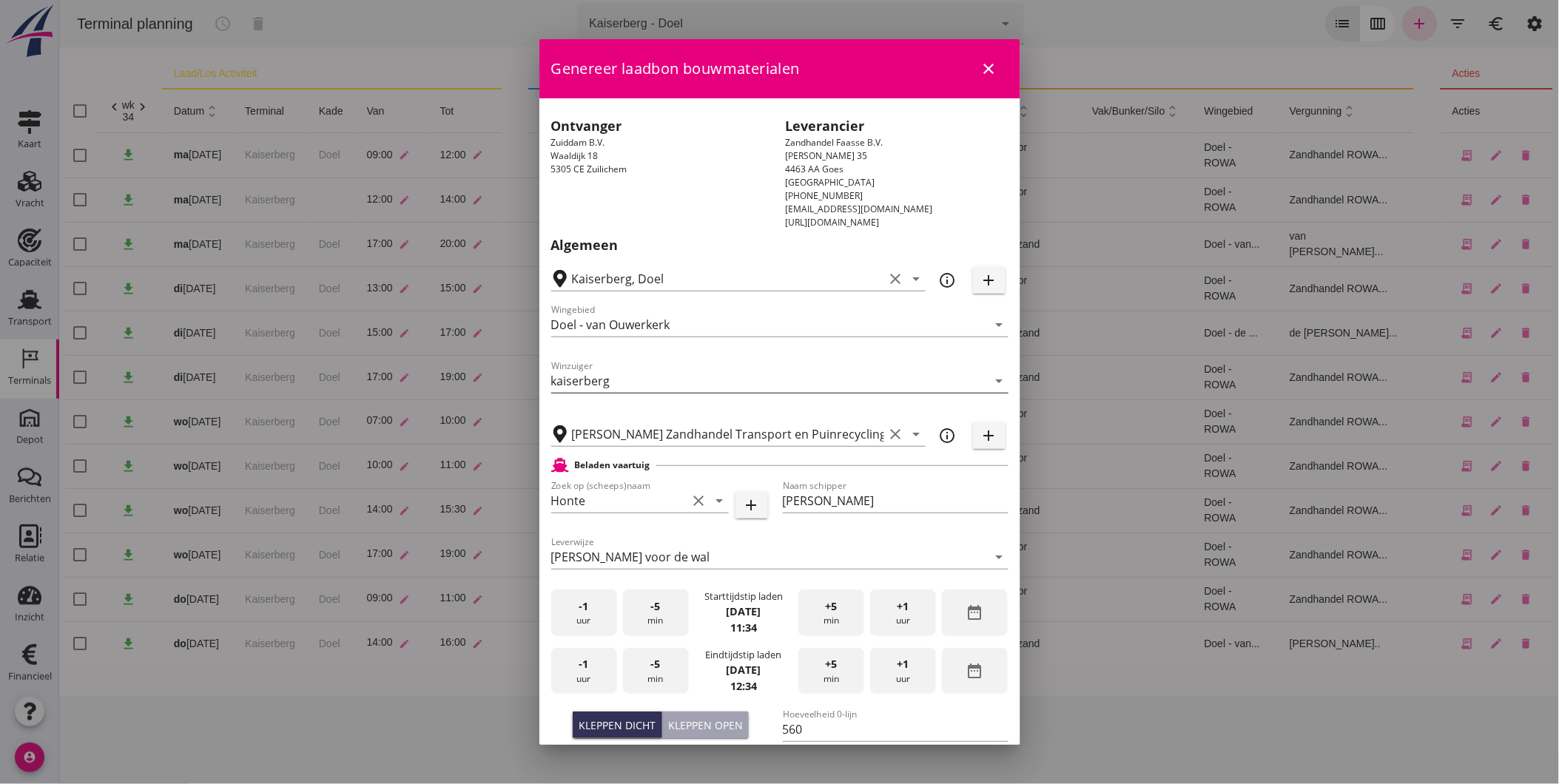
click at [698, 378] on input "kaiserberg" at bounding box center [770, 381] width 437 height 24
click at [700, 381] on input "Kaiserberg" at bounding box center [770, 381] width 437 height 24
click at [990, 381] on icon "arrow_drop_down" at bounding box center [999, 381] width 18 height 18
type input "Kaiserberg"
click at [987, 471] on div "Beladen vaartuig" at bounding box center [780, 465] width 458 height 18
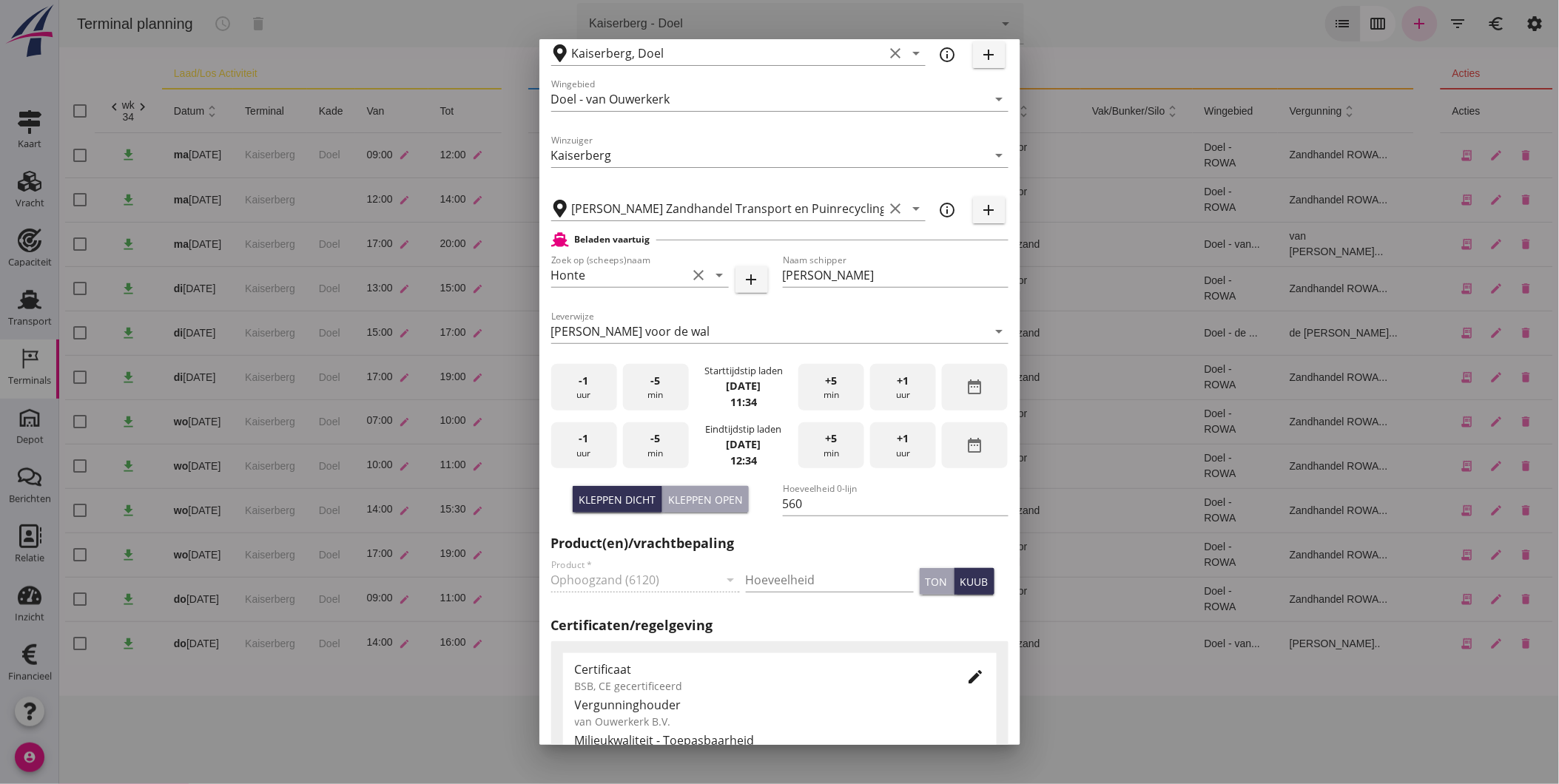
scroll to position [228, 0]
click at [967, 384] on icon "date_range" at bounding box center [975, 384] width 18 height 18
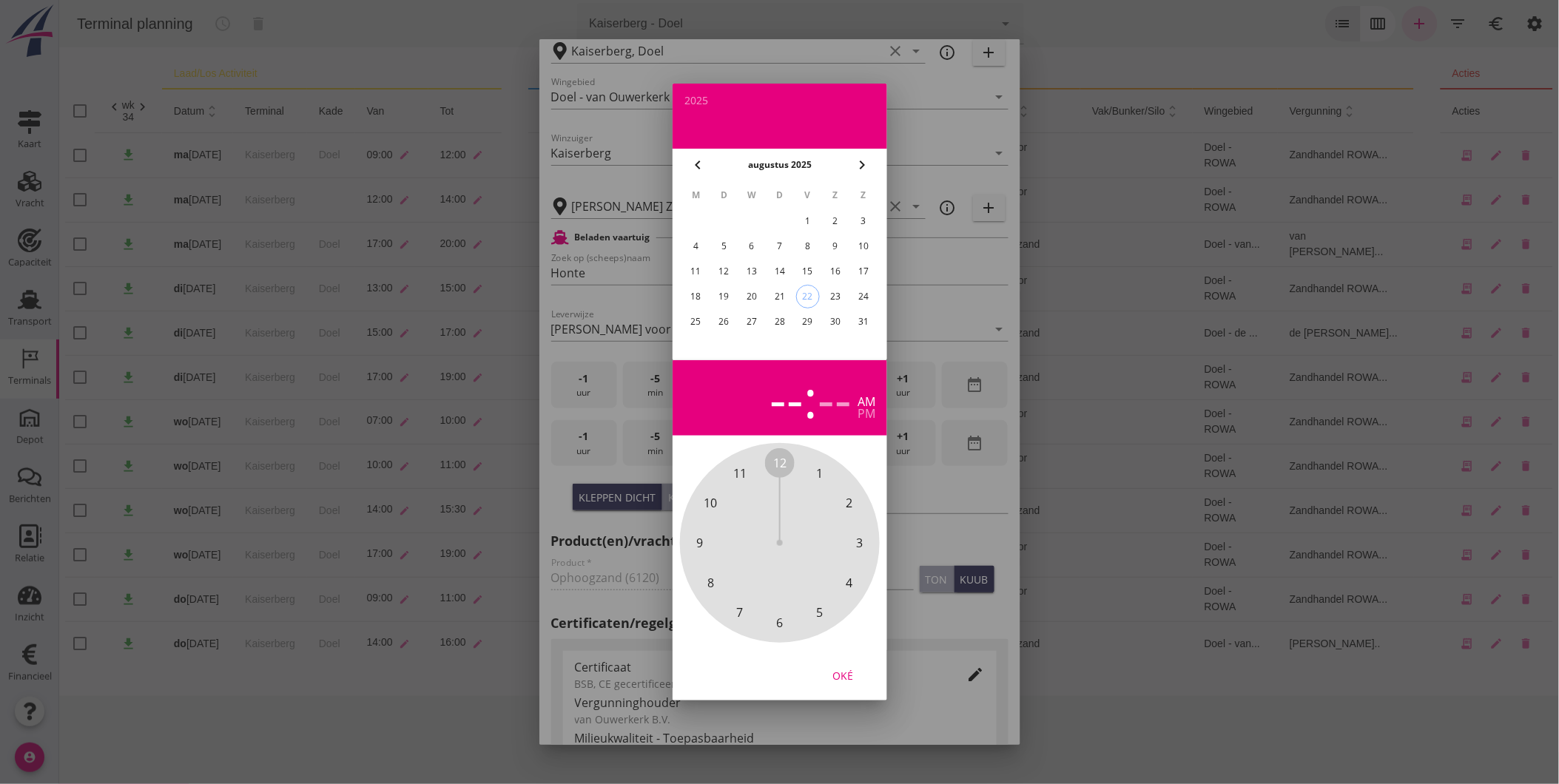
click at [773, 289] on div "21" at bounding box center [779, 296] width 24 height 24
click at [861, 411] on div "pm" at bounding box center [866, 413] width 18 height 11
click at [861, 544] on span "3" at bounding box center [859, 543] width 7 height 18
drag, startPoint x: 780, startPoint y: 622, endPoint x: 774, endPoint y: 630, distance: 10.0
click at [774, 630] on span "30" at bounding box center [780, 623] width 13 height 18
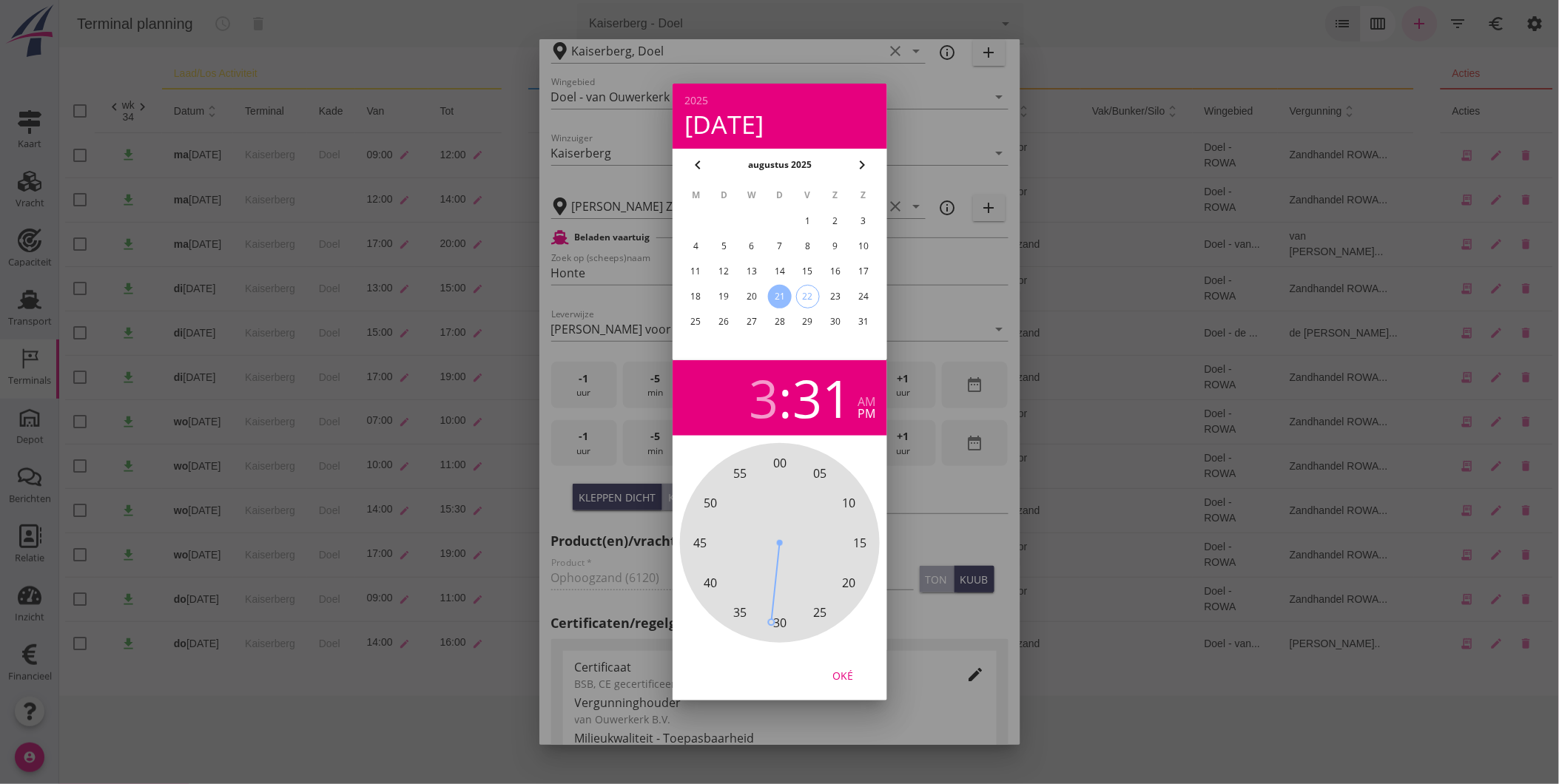
click at [779, 623] on span "30" at bounding box center [780, 623] width 13 height 18
click at [836, 669] on div "Oké" at bounding box center [843, 676] width 42 height 15
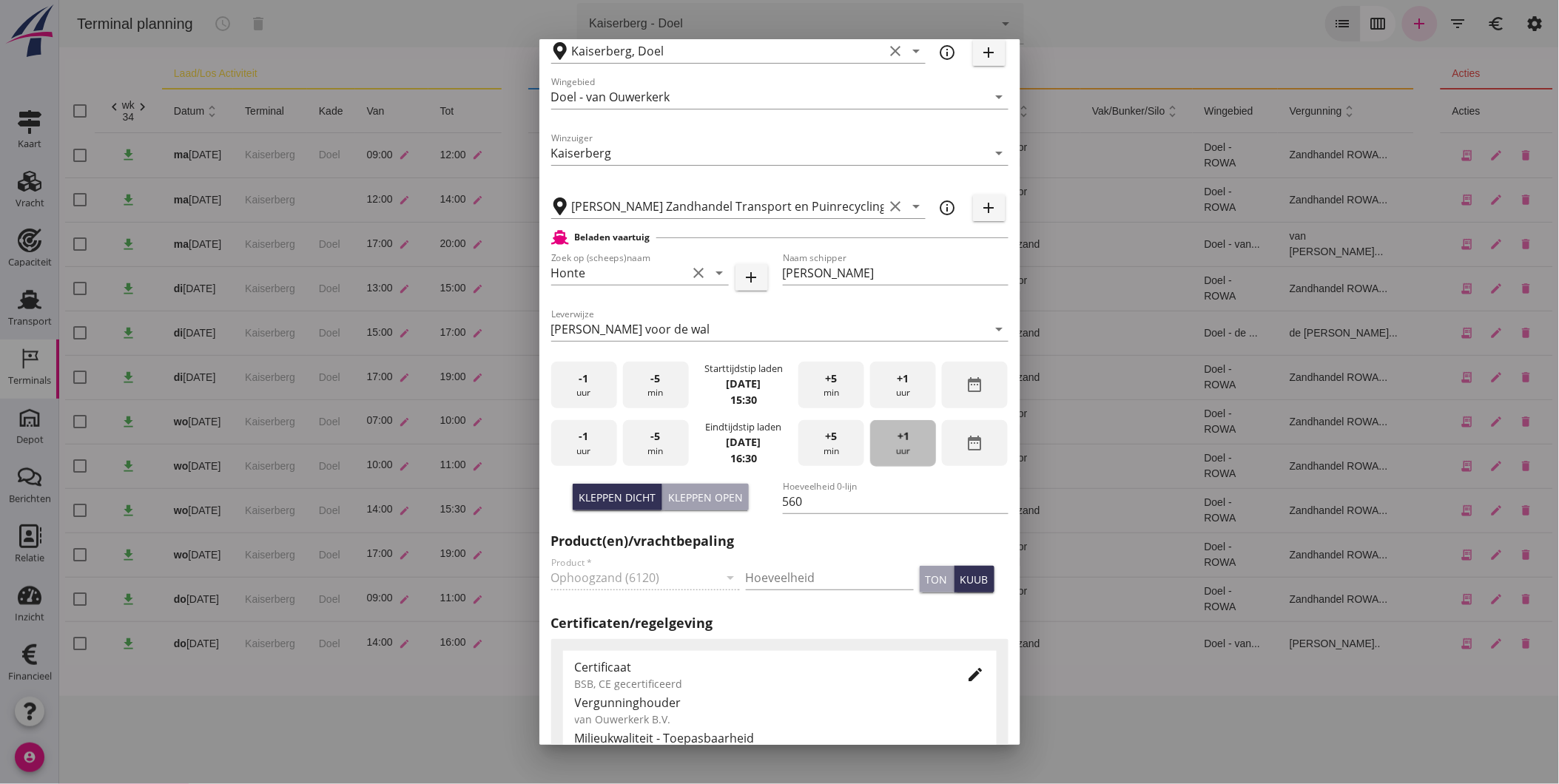
click at [871, 442] on div "+1 uur" at bounding box center [902, 443] width 66 height 47
click at [804, 571] on input "Hoeveelheid" at bounding box center [830, 577] width 168 height 24
type input "530"
click at [933, 622] on h2 "Certificaten/regelgeving" at bounding box center [780, 623] width 458 height 20
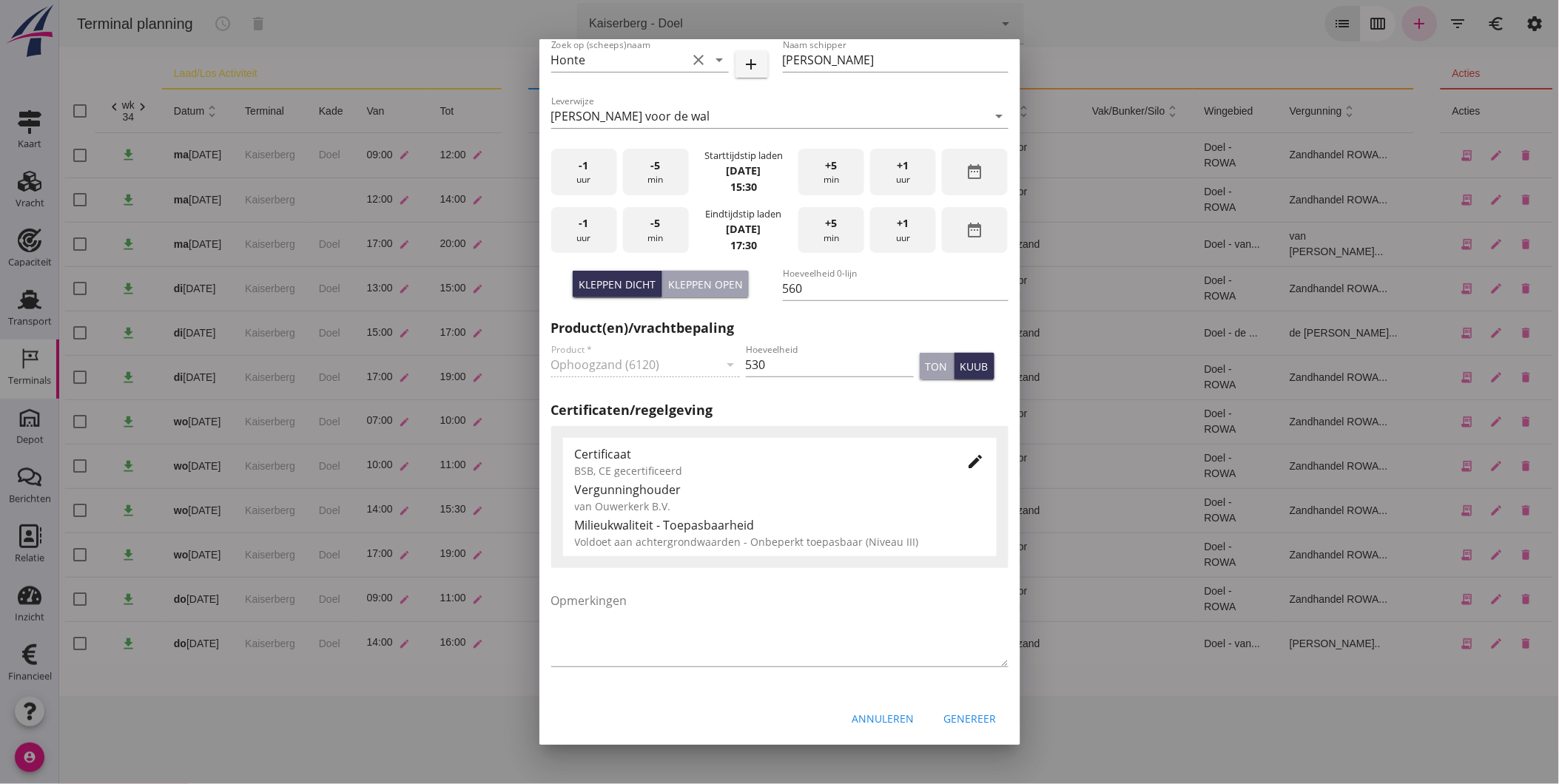
click at [967, 459] on icon "edit" at bounding box center [976, 461] width 18 height 18
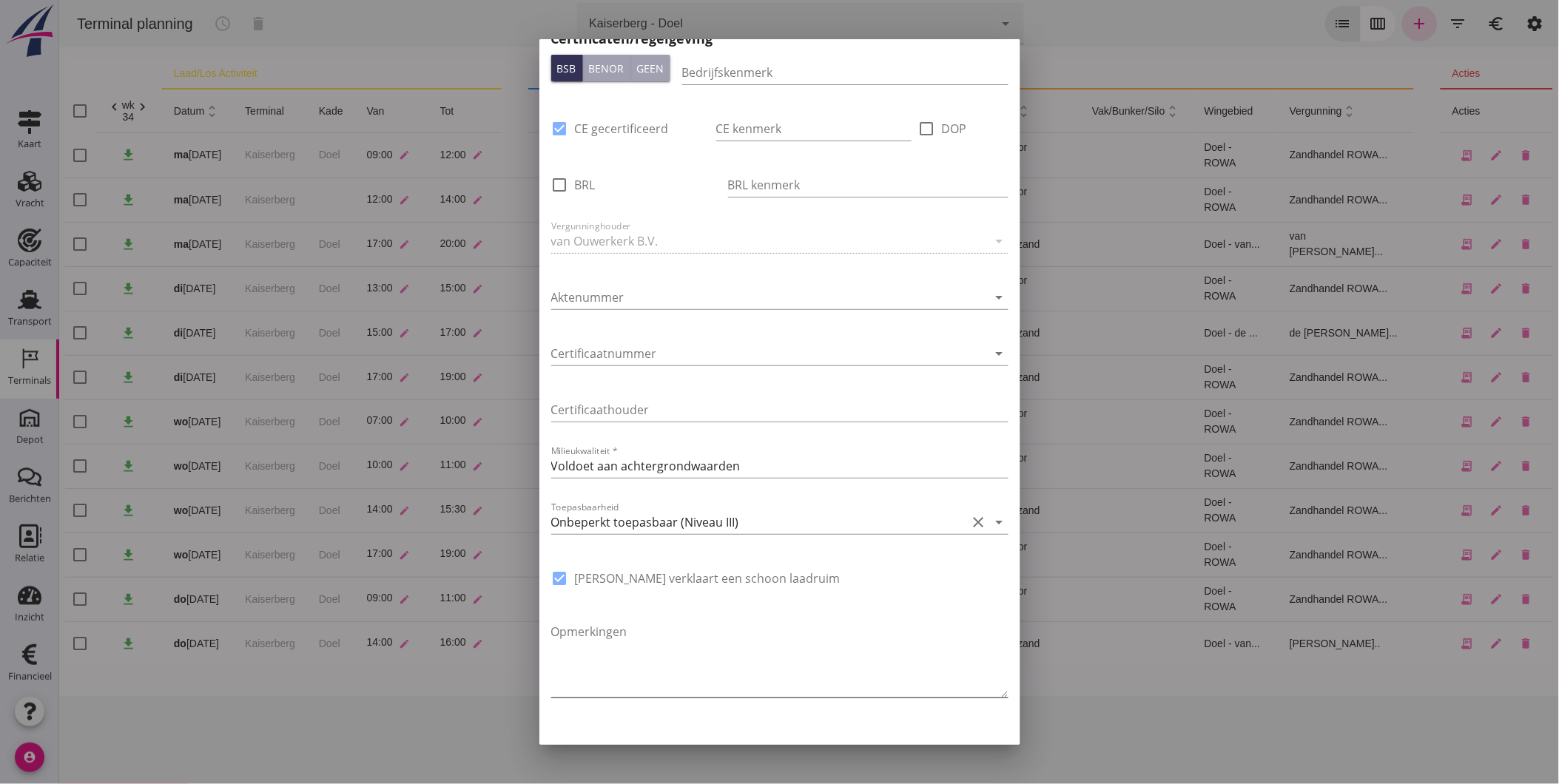
scroll to position [843, 0]
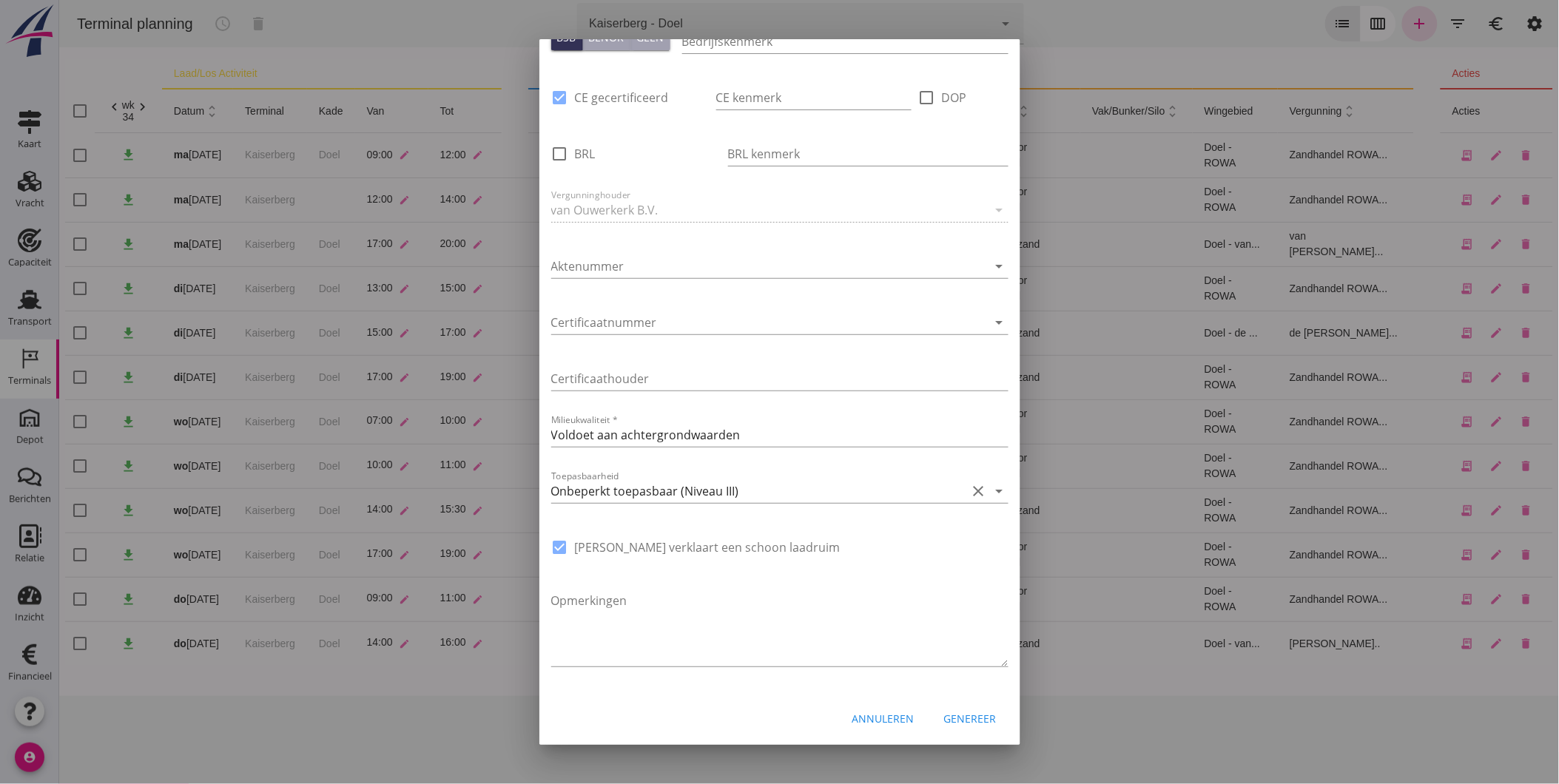
click at [970, 716] on div "Genereer" at bounding box center [969, 719] width 52 height 15
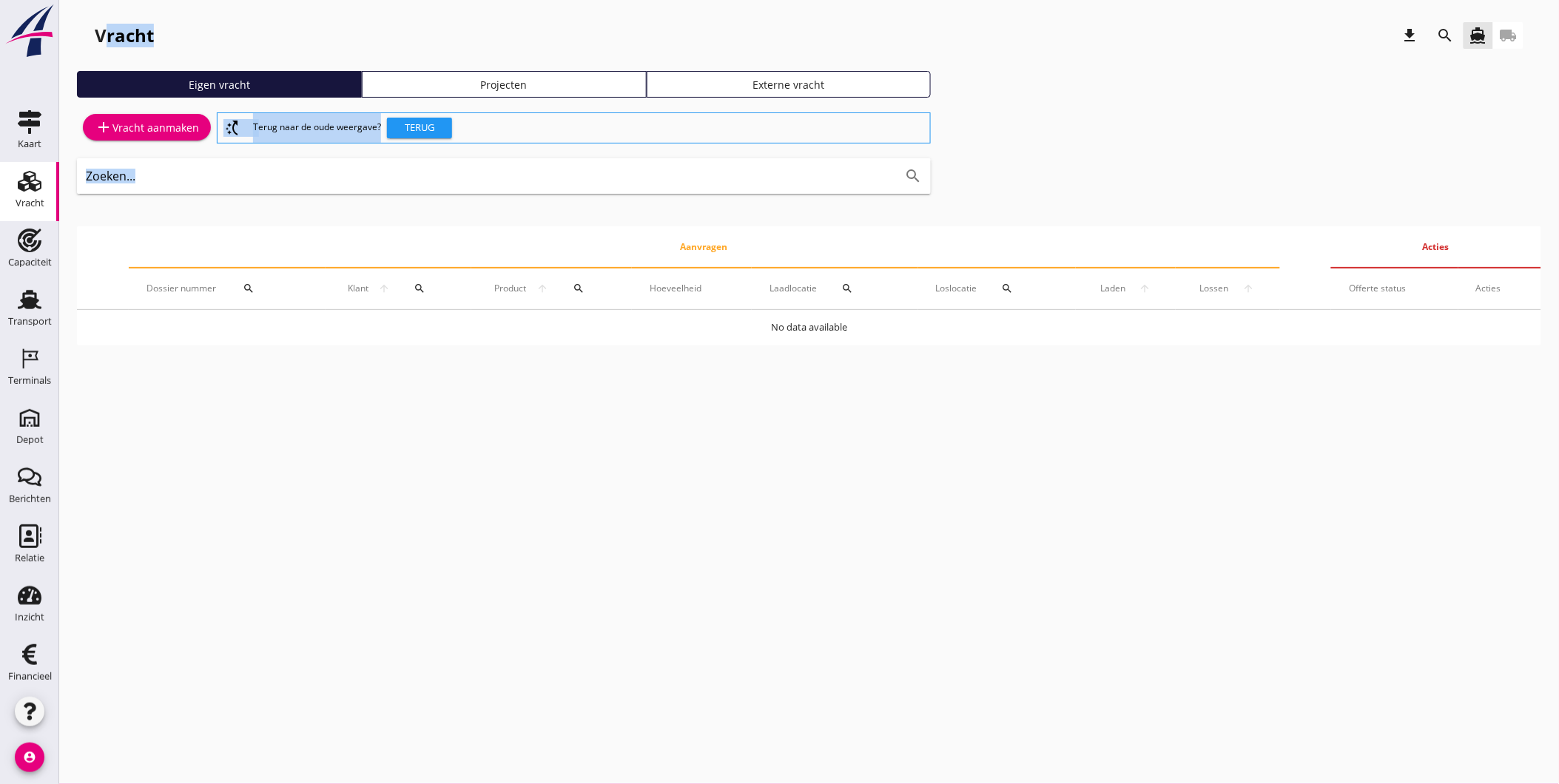
drag, startPoint x: 93, startPoint y: 31, endPoint x: 665, endPoint y: 414, distance: 688.4
click at [665, 414] on div "cancel You are impersonating another user. Vracht download search directions_bo…" at bounding box center [809, 392] width 1500 height 784
click at [1239, 161] on div "add Vracht aanmaken switch_access_shortcut Terug naar de oude weergave? Terug Z…" at bounding box center [809, 227] width 1464 height 236
click at [1064, 173] on div "add Vracht aanmaken switch_access_shortcut Terug naar de oude weergave? Terug Z…" at bounding box center [809, 227] width 1464 height 236
click at [988, 79] on div "Eigen vracht Projecten Externe vracht" at bounding box center [809, 90] width 1464 height 39
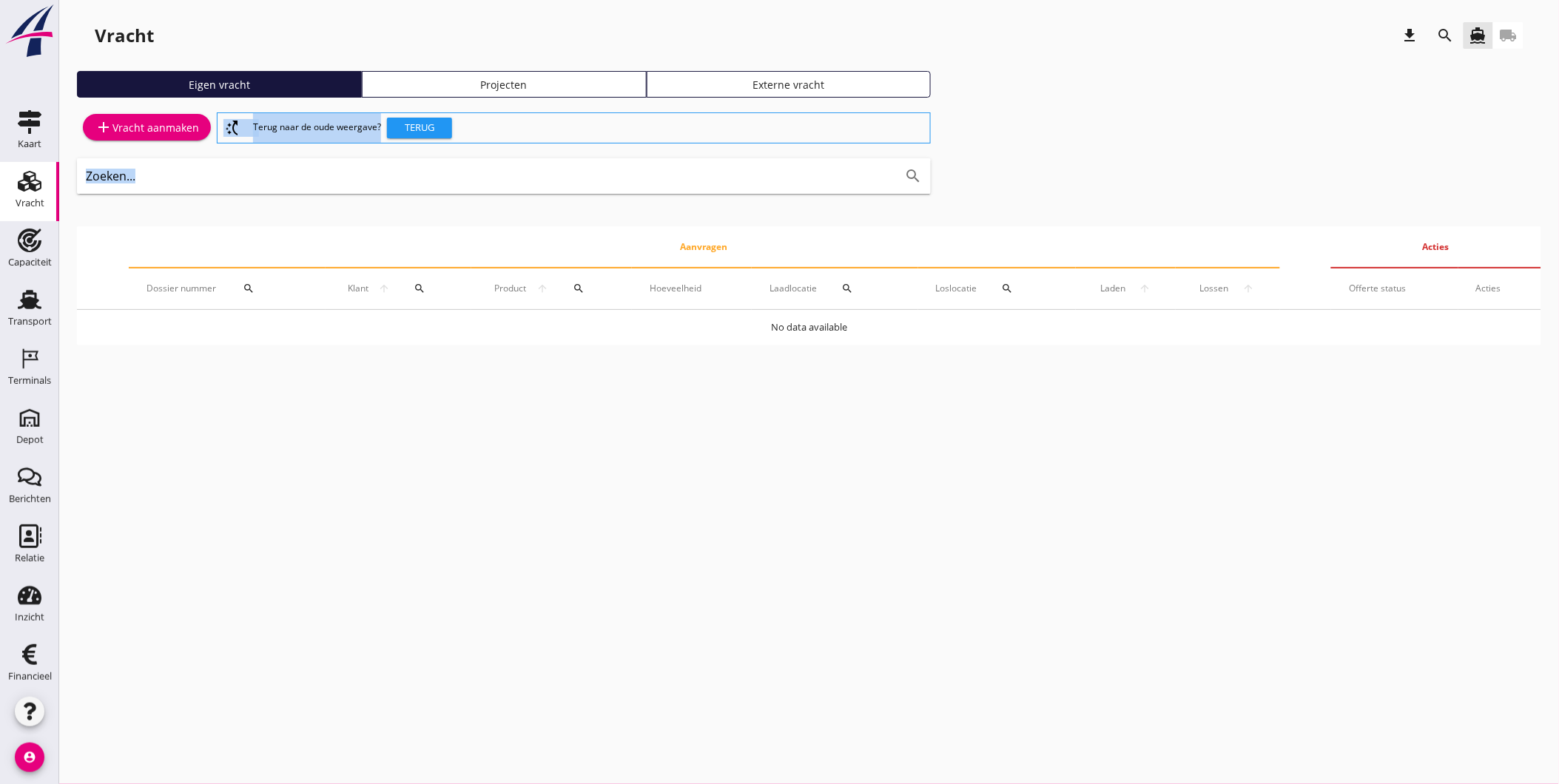
drag, startPoint x: 952, startPoint y: 39, endPoint x: 995, endPoint y: 202, distance: 168.6
click at [995, 202] on div "Vracht download search directions_boat local_shipping Eigen vracht Projecten Ex…" at bounding box center [809, 187] width 1500 height 375
drag, startPoint x: 995, startPoint y: 202, endPoint x: 1086, endPoint y: 105, distance: 133.0
click at [1088, 104] on div "Eigen vracht Projecten Externe vracht" at bounding box center [809, 90] width 1464 height 39
click at [1195, 108] on div "Eigen vracht Projecten Externe vracht" at bounding box center [809, 90] width 1464 height 39
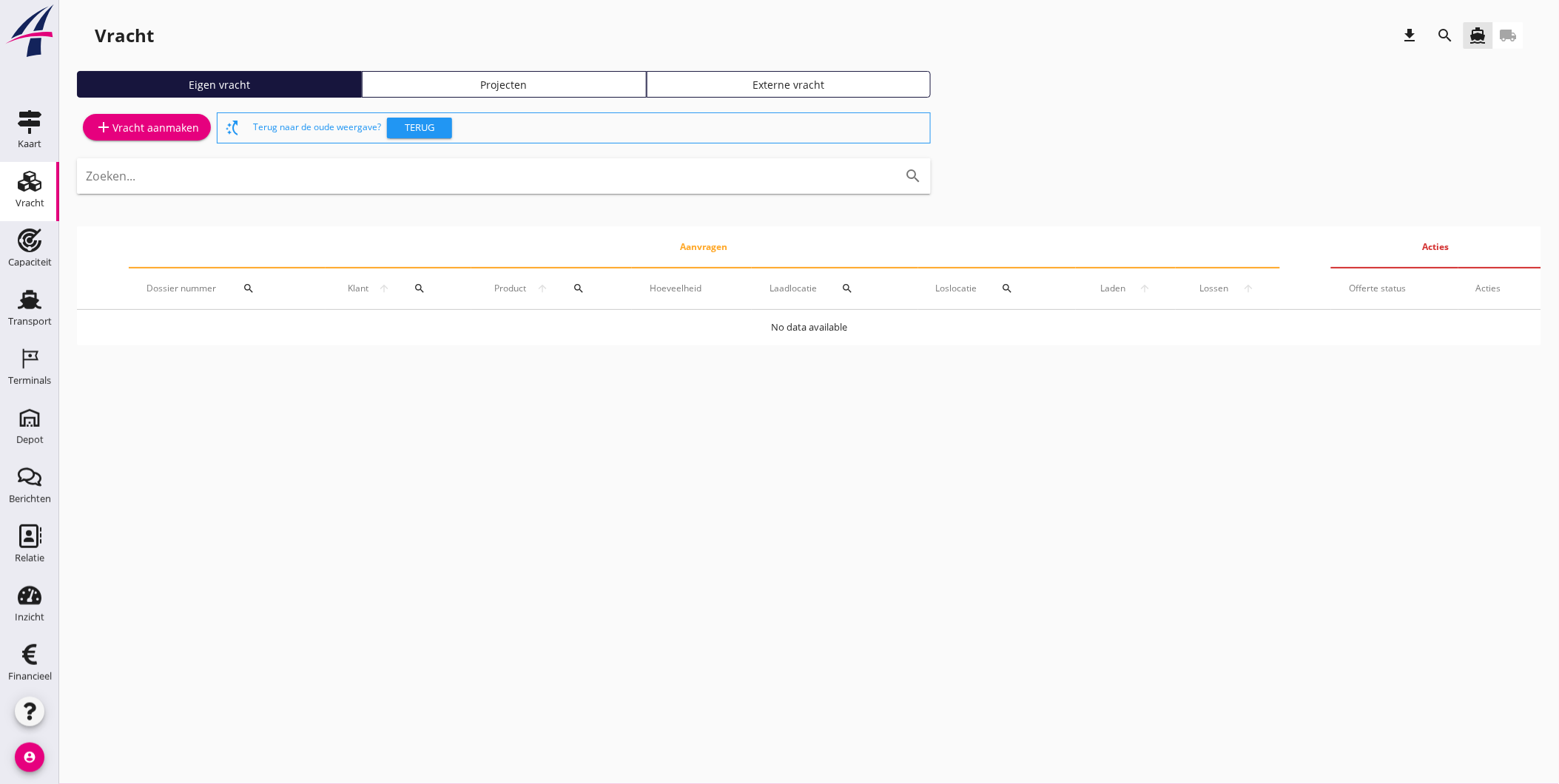
click at [233, 219] on div "add Vracht aanmaken switch_access_shortcut Terug naar de oude weergave? Terug Z…" at bounding box center [809, 227] width 1464 height 236
click at [18, 294] on use at bounding box center [29, 299] width 24 height 19
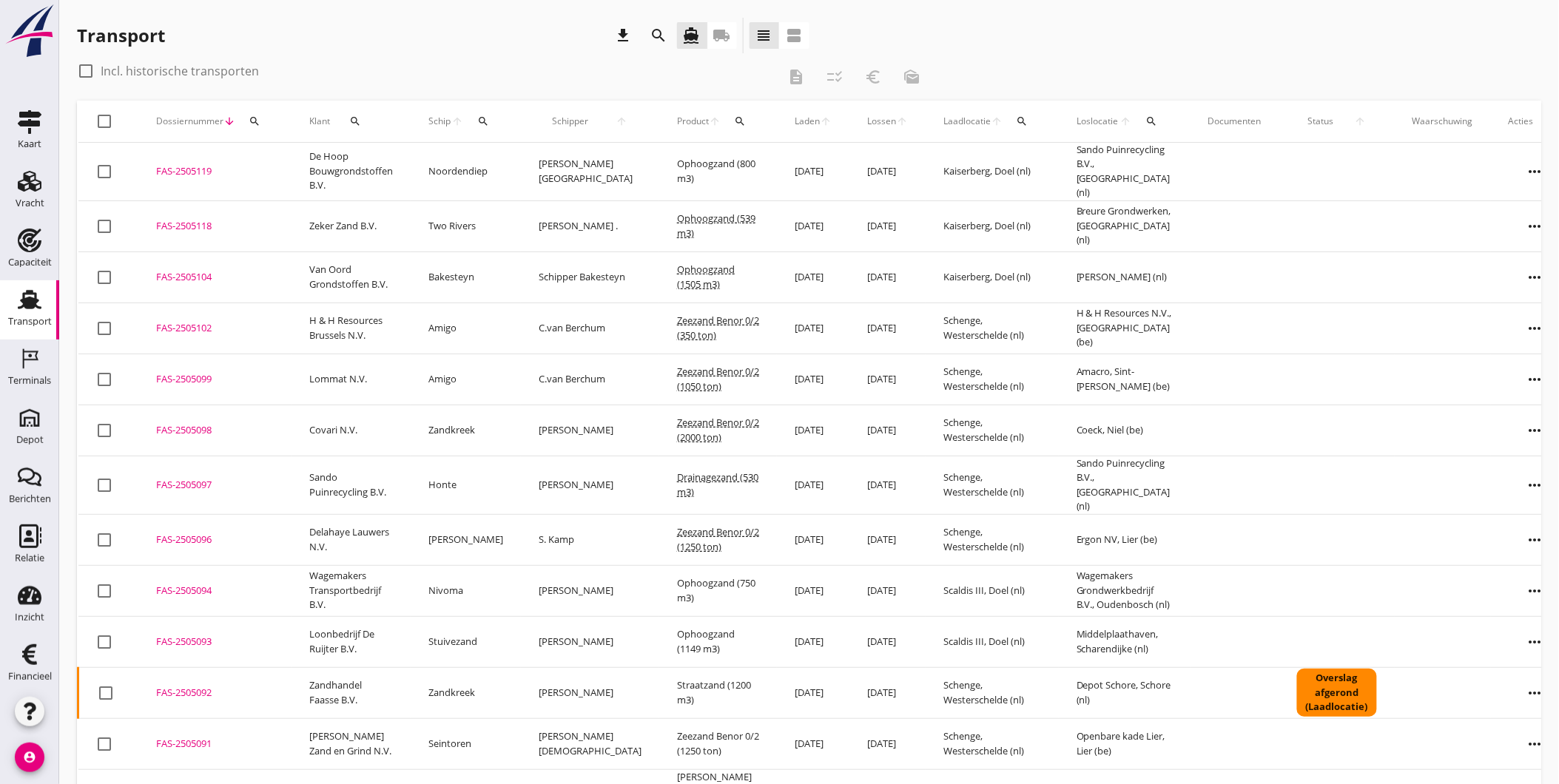
click at [420, 56] on div "Transport download search directions_boat local_shipping view_headline view_age…" at bounding box center [443, 39] width 733 height 42
click at [18, 182] on icon "Vracht" at bounding box center [29, 180] width 24 height 24
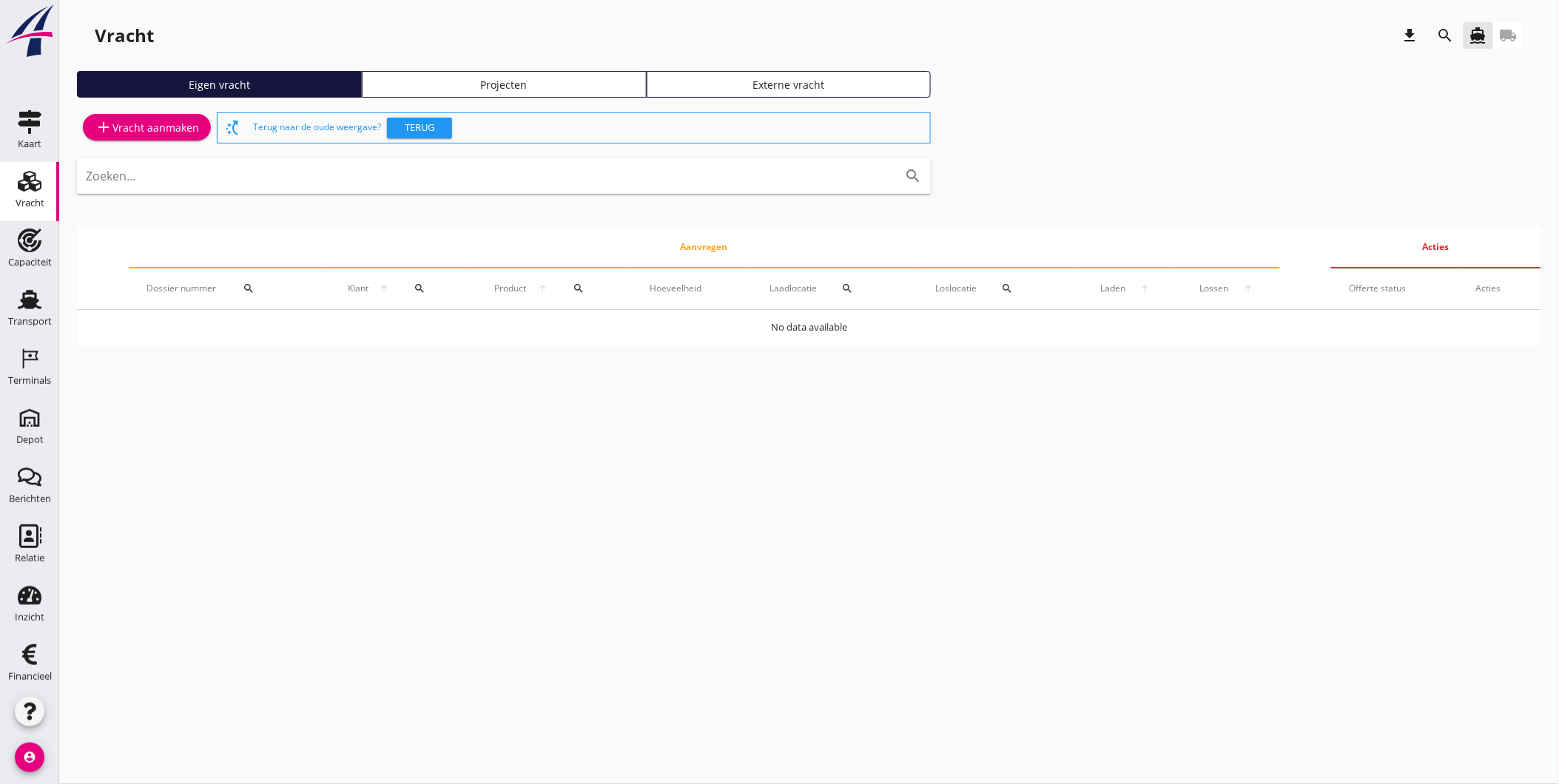
click at [1116, 129] on div "add Vracht aanmaken switch_access_shortcut Terug naar de oude weergave? Terug Z…" at bounding box center [809, 227] width 1464 height 236
click at [1118, 124] on div "add Vracht aanmaken switch_access_shortcut Terug naar de oude weergave? Terug Z…" at bounding box center [809, 227] width 1464 height 236
click at [986, 123] on div "add Vracht aanmaken switch_access_shortcut Terug naar de oude weergave? Terug Z…" at bounding box center [809, 227] width 1464 height 236
click at [1049, 144] on div "add Vracht aanmaken switch_access_shortcut Terug naar de oude weergave? Terug Z…" at bounding box center [809, 227] width 1464 height 236
click at [22, 372] on div "Terminals" at bounding box center [29, 381] width 43 height 21
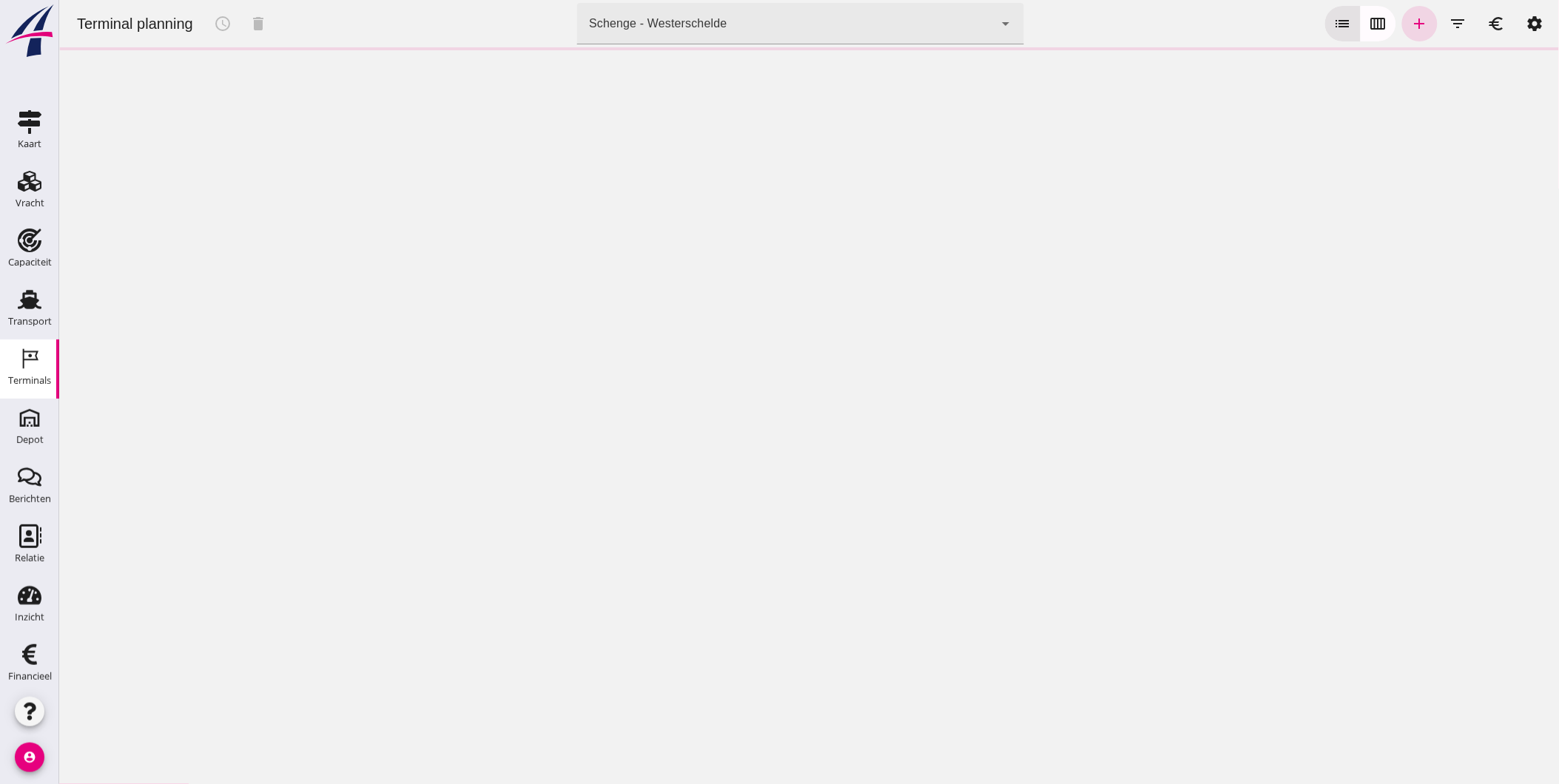
click div "Schenge - Westerschelde"
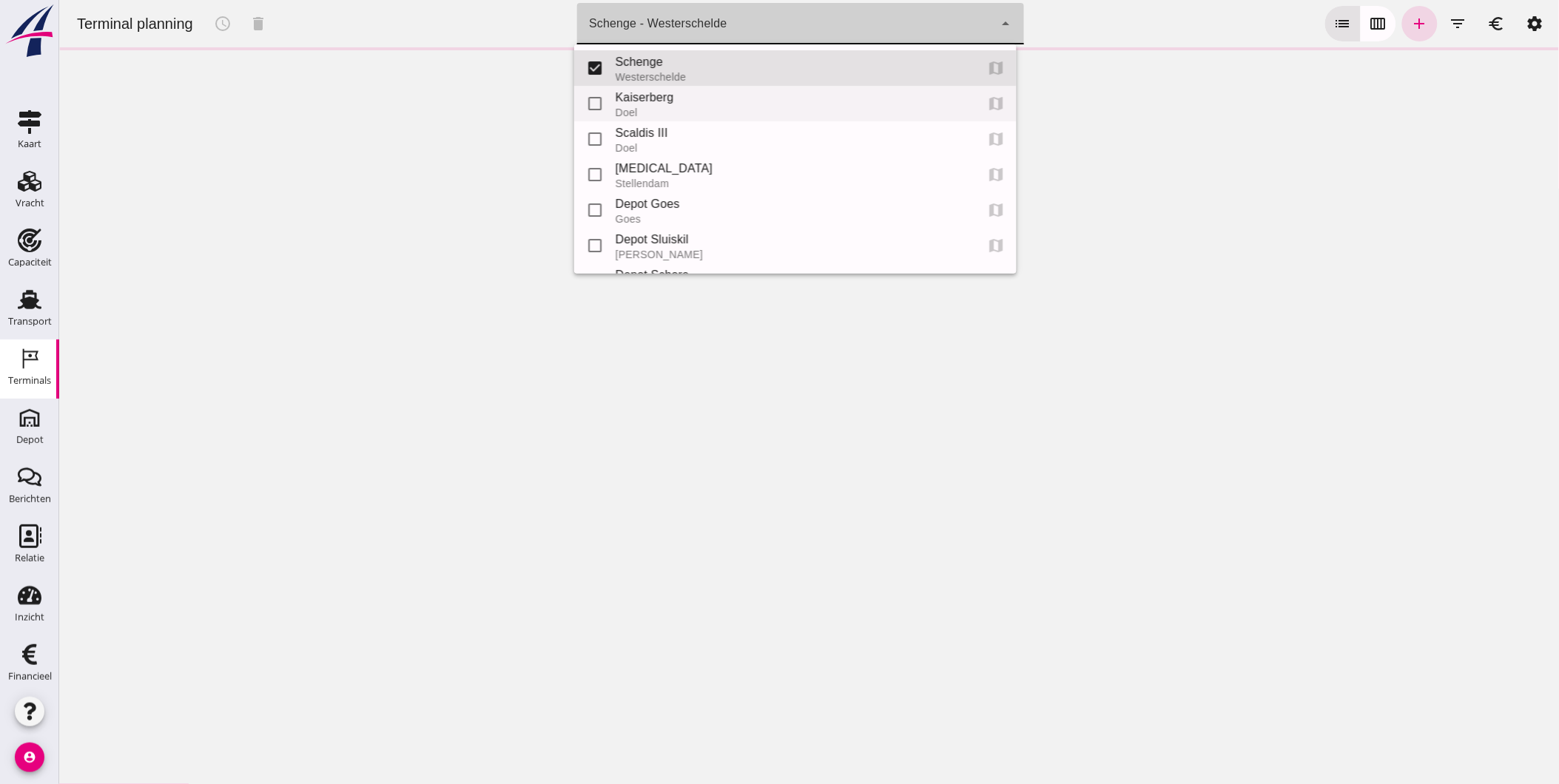
click at [714, 113] on div "Doel" at bounding box center [789, 112] width 348 height 11
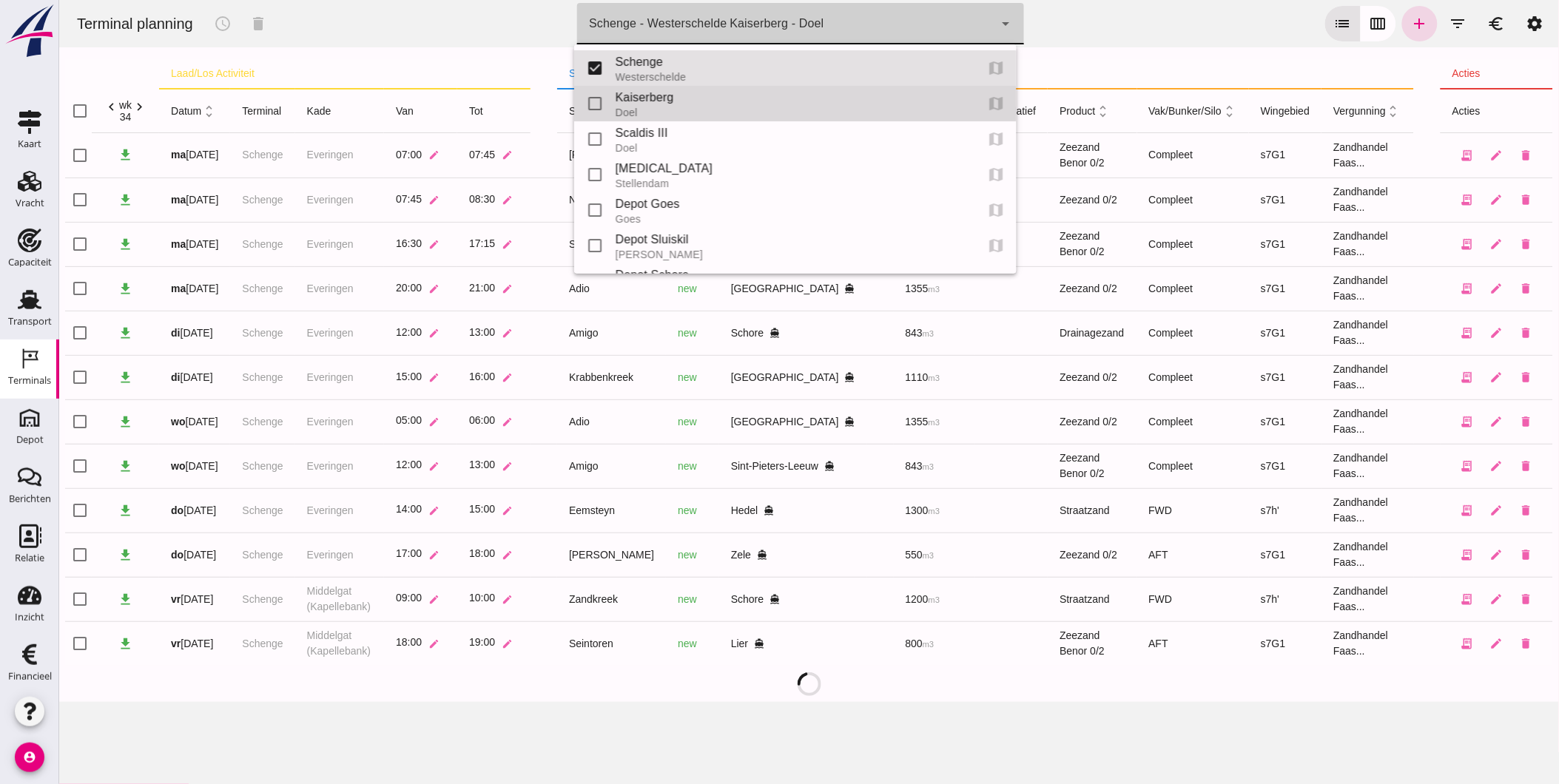
type input "7f603609-51ae-4e75-986b-c9057e559465"
checkbox input "false"
checkbox input "true"
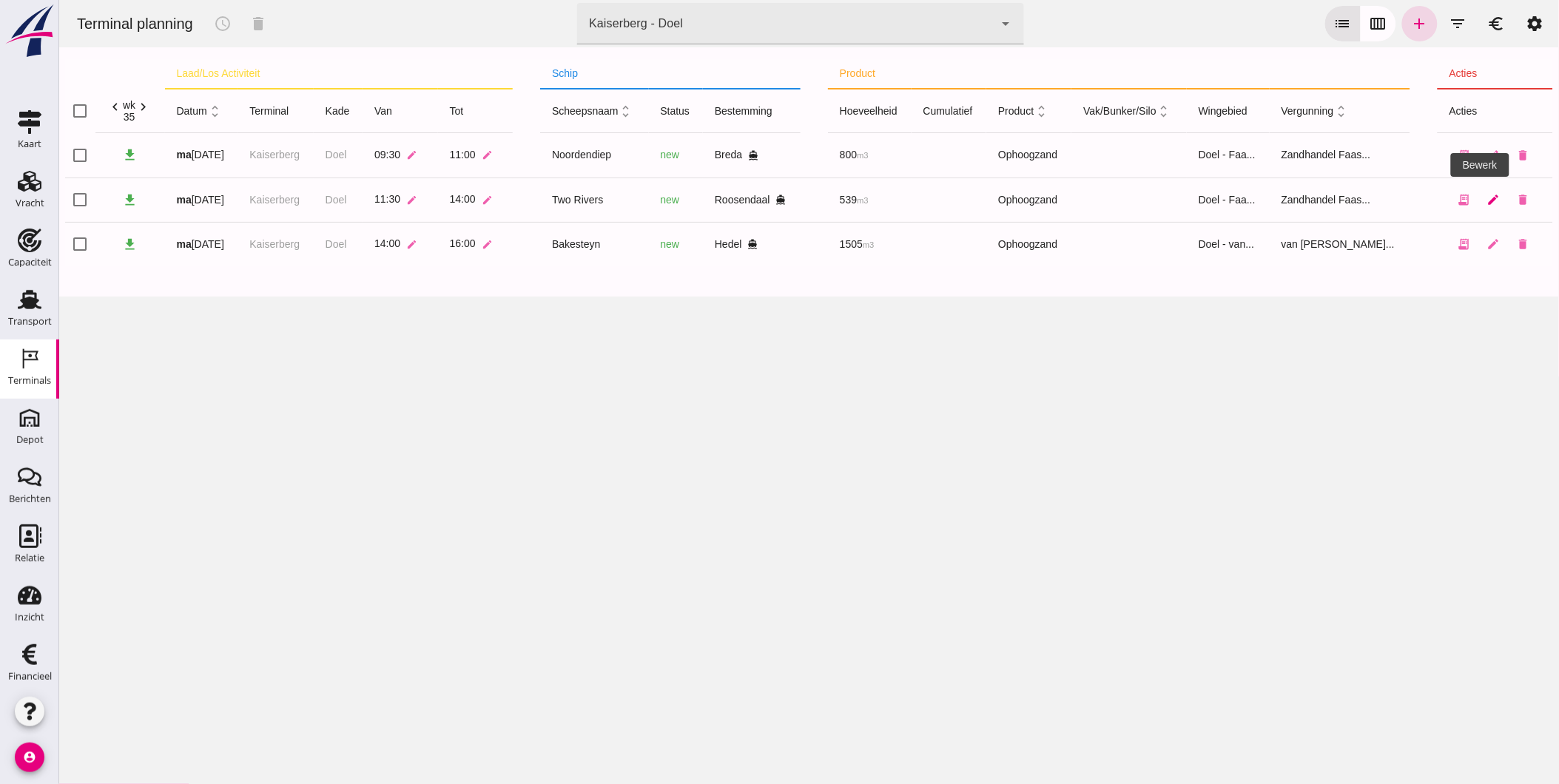
click link "edit"
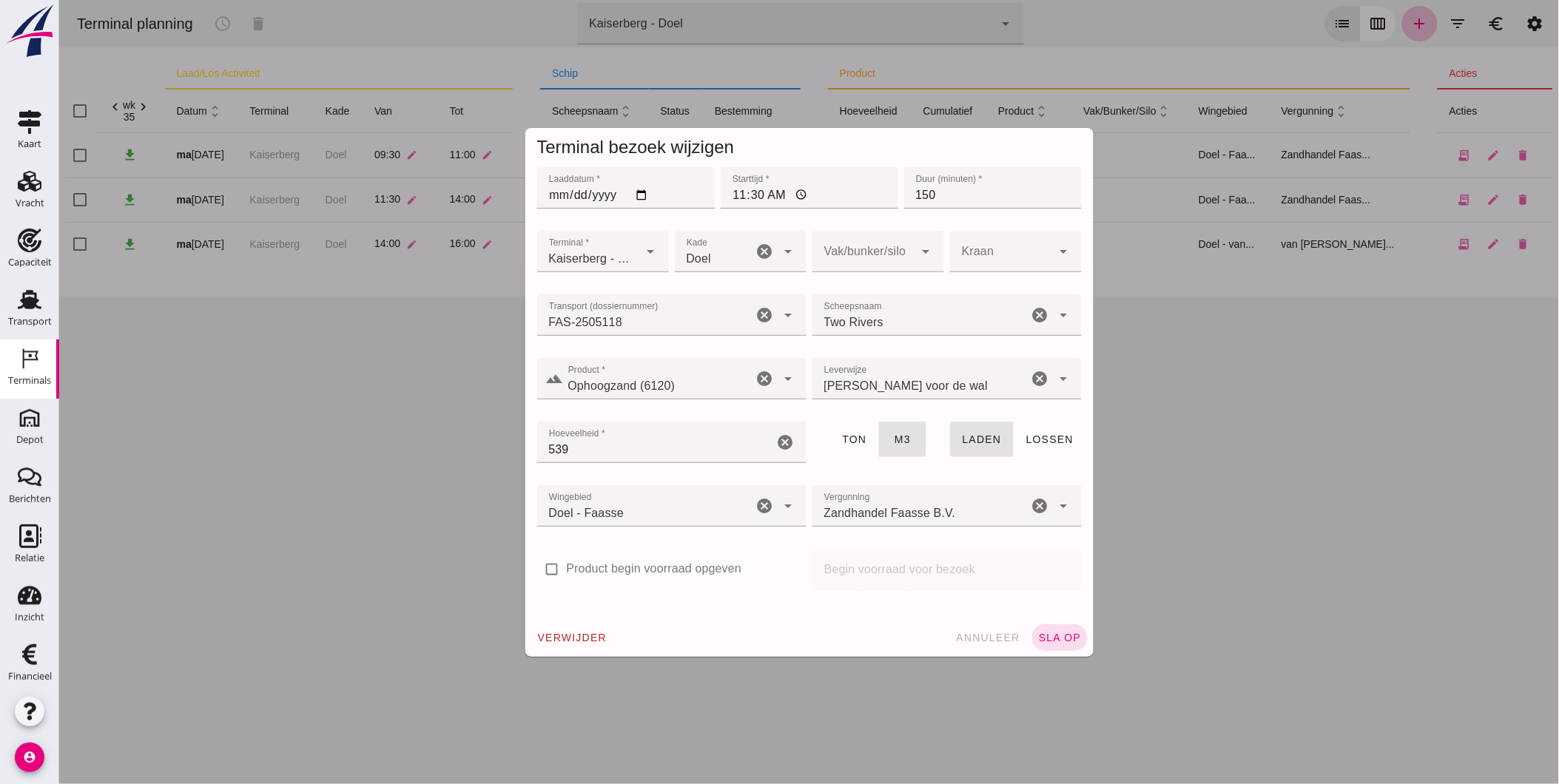
click input "539"
drag, startPoint x: 451, startPoint y: 447, endPoint x: 444, endPoint y: 437, distance: 12.2
click div "Terminal bezoek wijzigen Laaddatum * Laaddatum * [DATE] Starttijd * Starttijd *…"
type input "508"
click span "sla op"
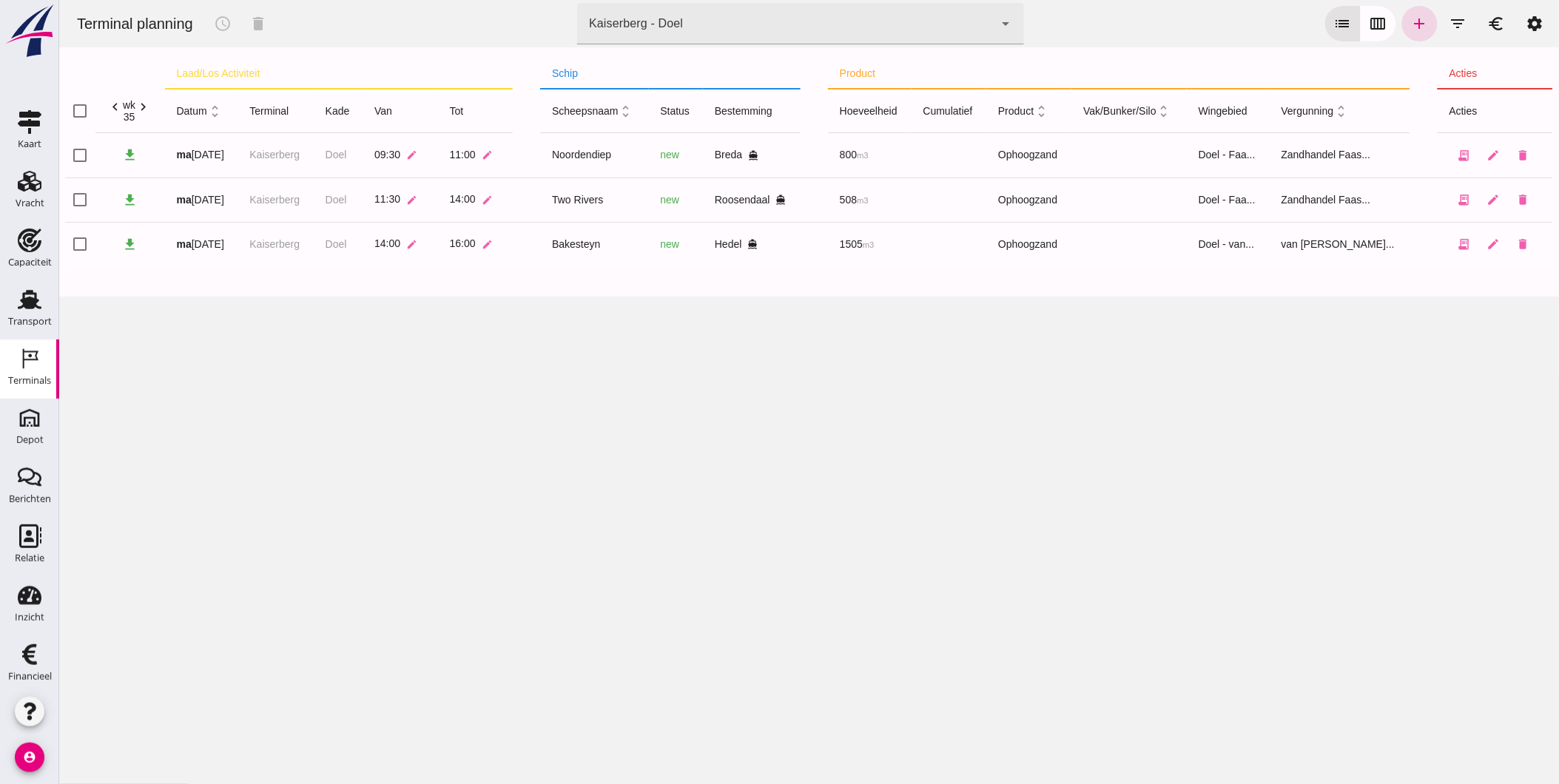
click div "Kaiserberg - Doel 7f603609-51ae-4e75-986b-c9057e559465"
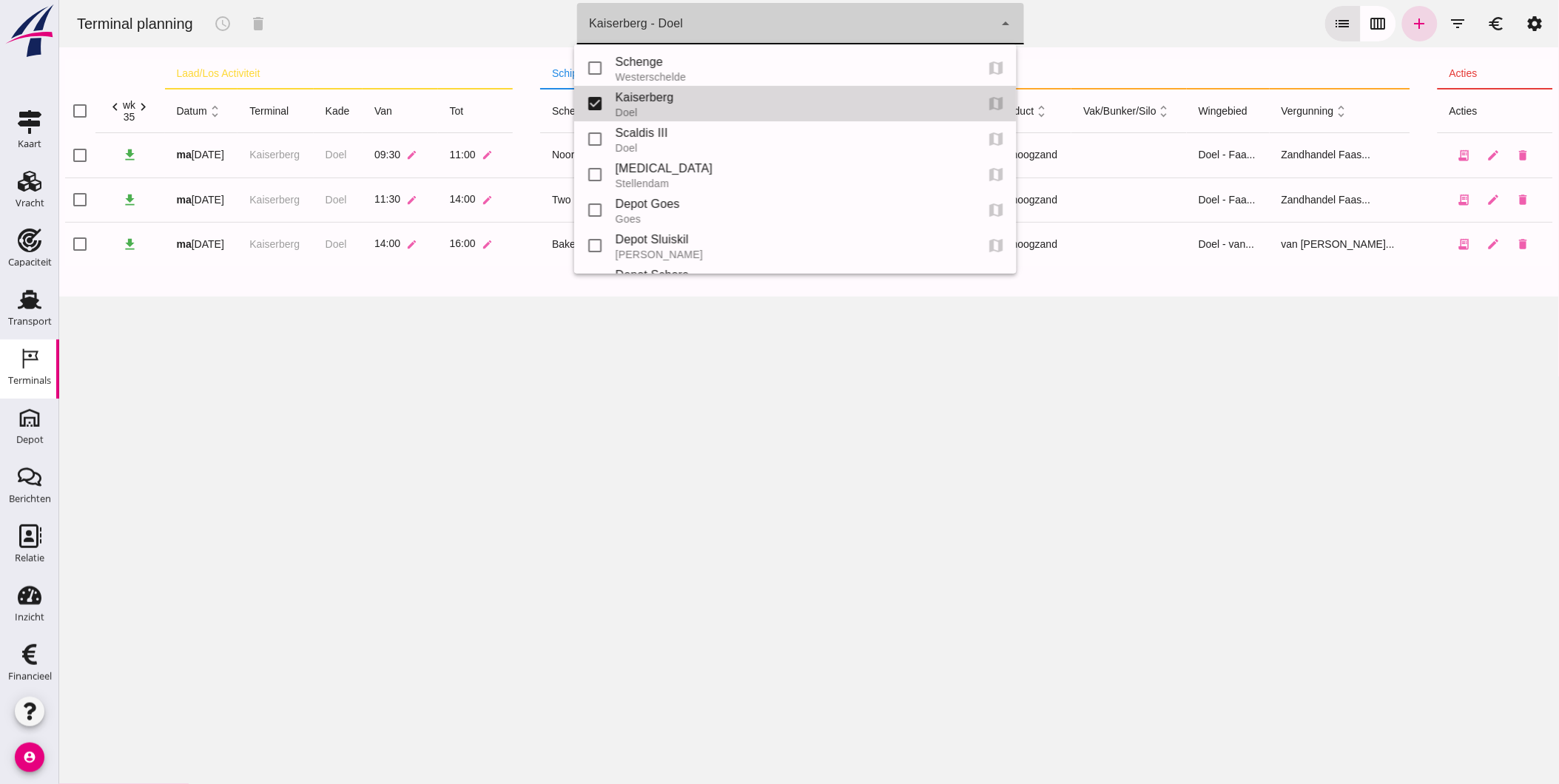
click at [771, 76] on div "Westerschelde" at bounding box center [789, 77] width 348 height 11
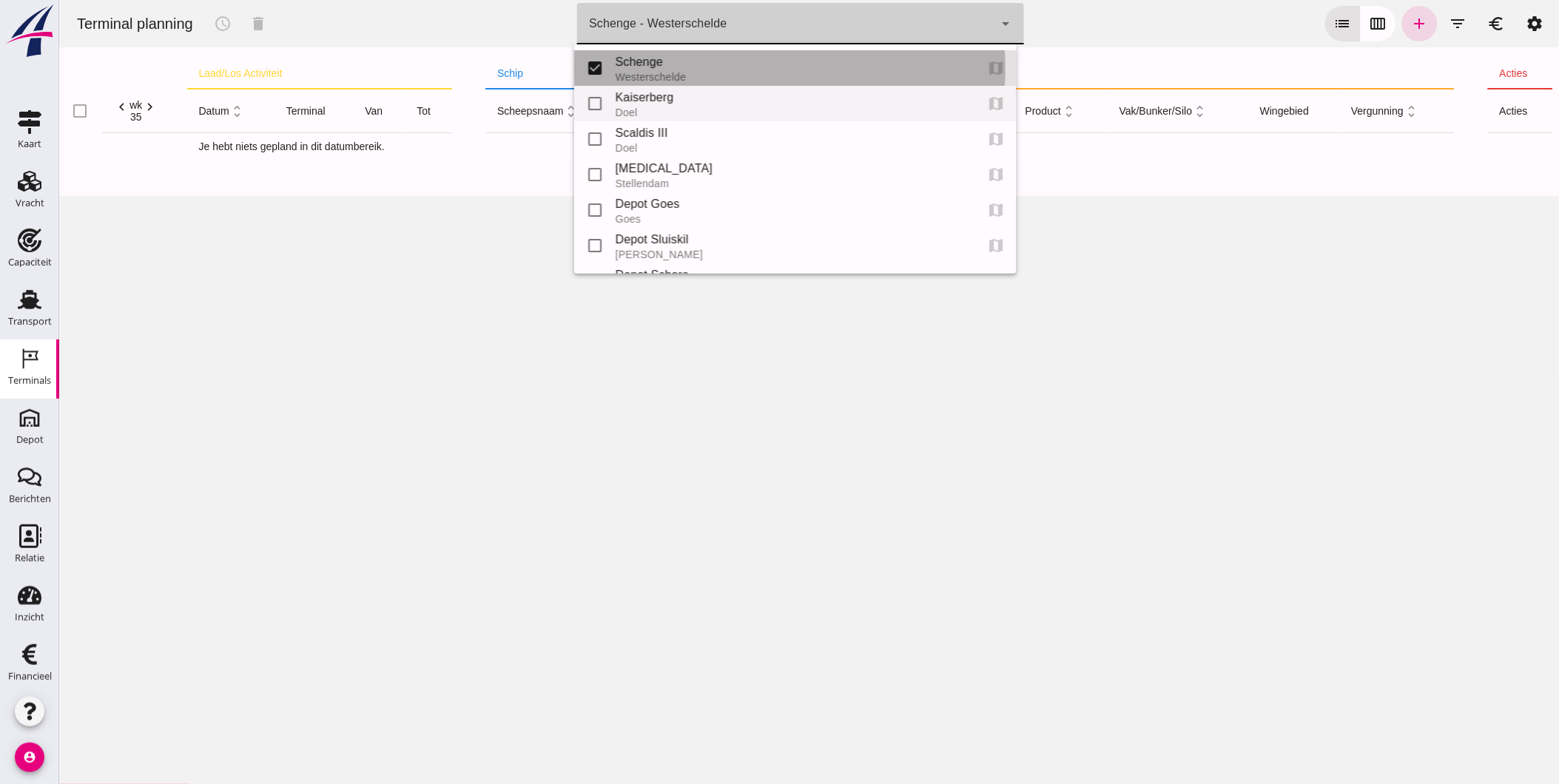
type input "9c876888-926f-4f5f-969d-c779b766b815"
checkbox input "true"
checkbox input "false"
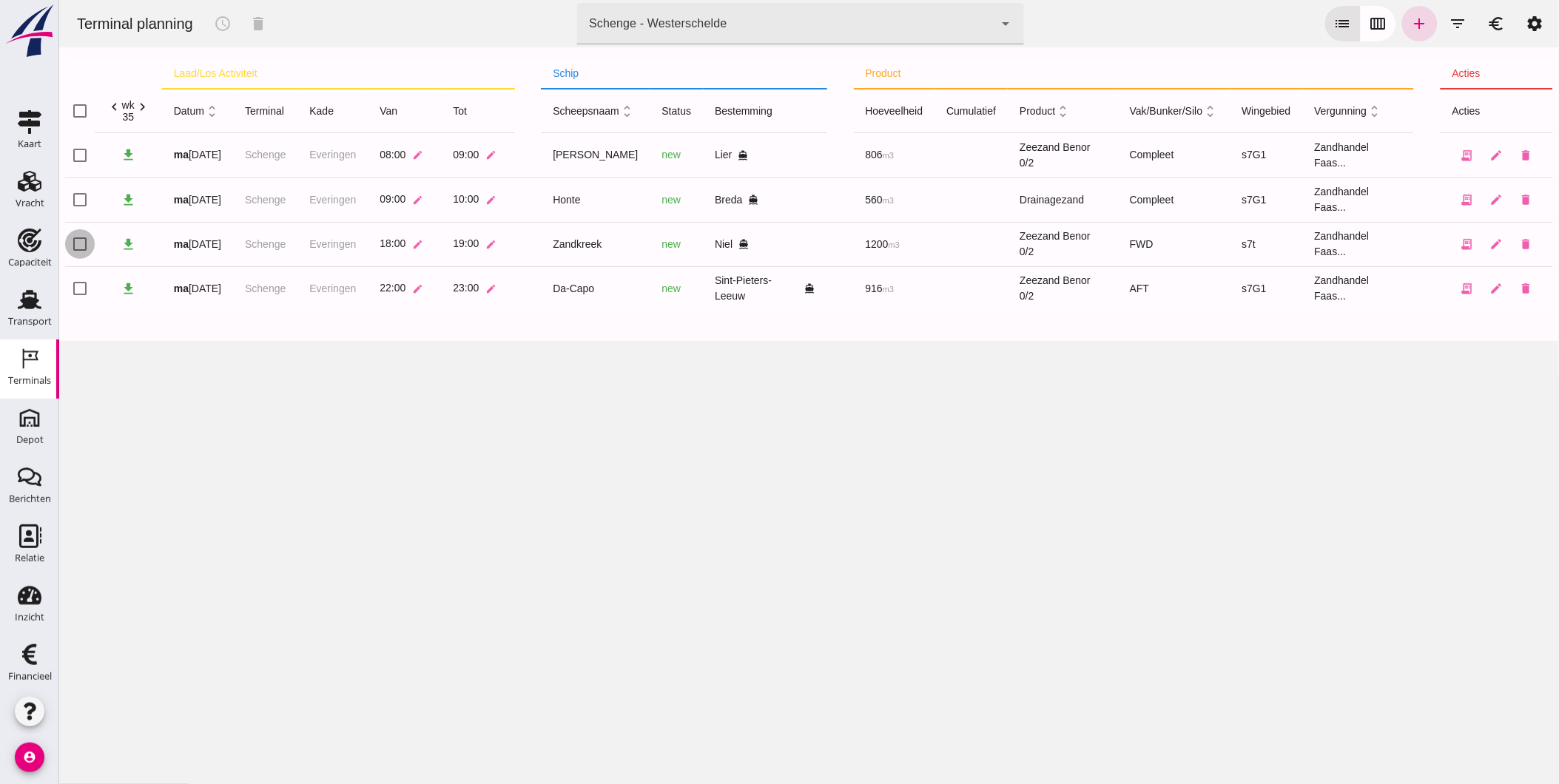
click input "checkbox"
checkbox input "true"
click at [219, 19] on icon "schedule" at bounding box center [221, 24] width 18 height 18
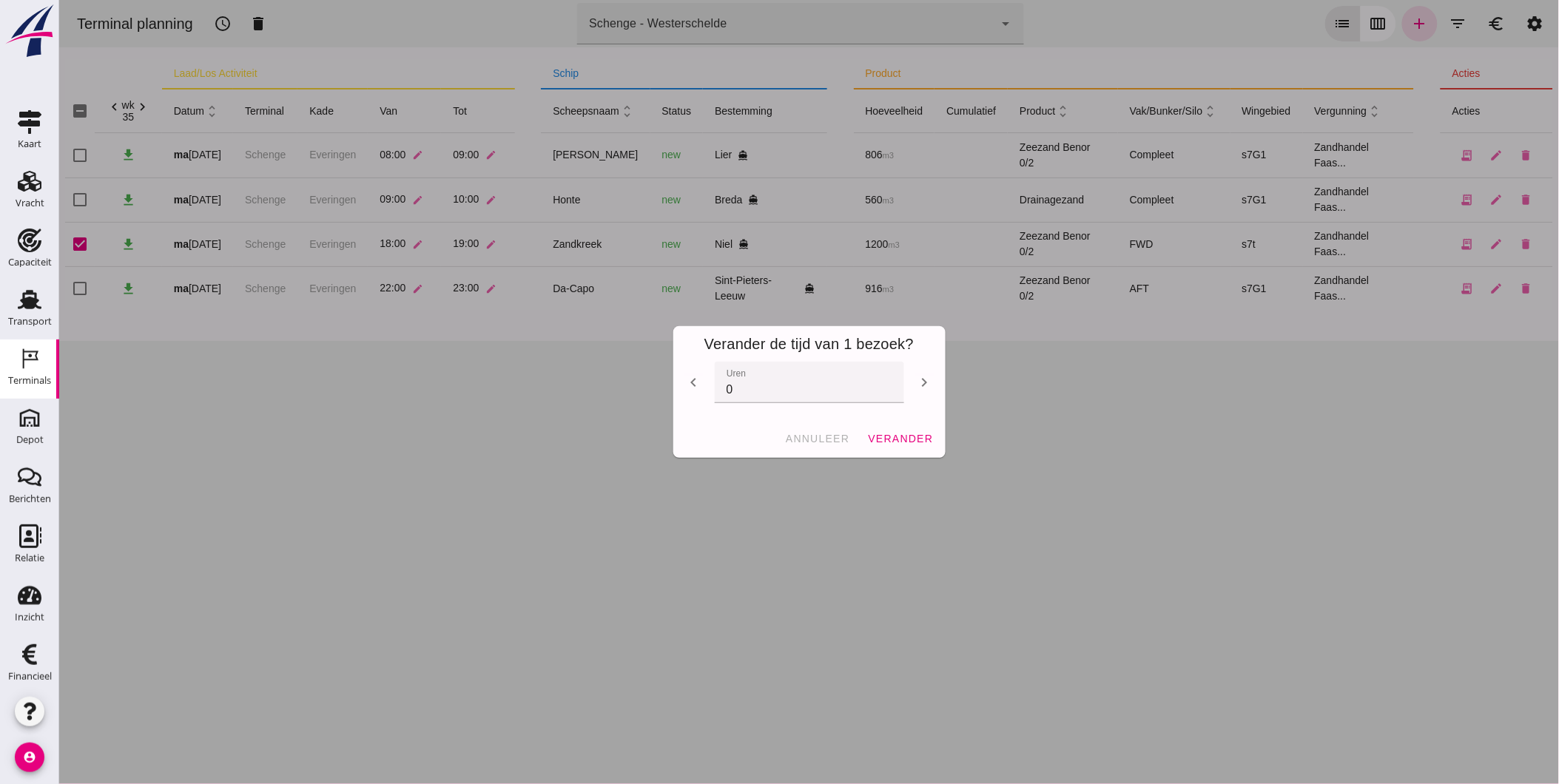
click input "0"
click at [690, 381] on icon "chevron_left" at bounding box center [693, 383] width 18 height 18
type input "-1"
click span "verander"
checkbox input "false"
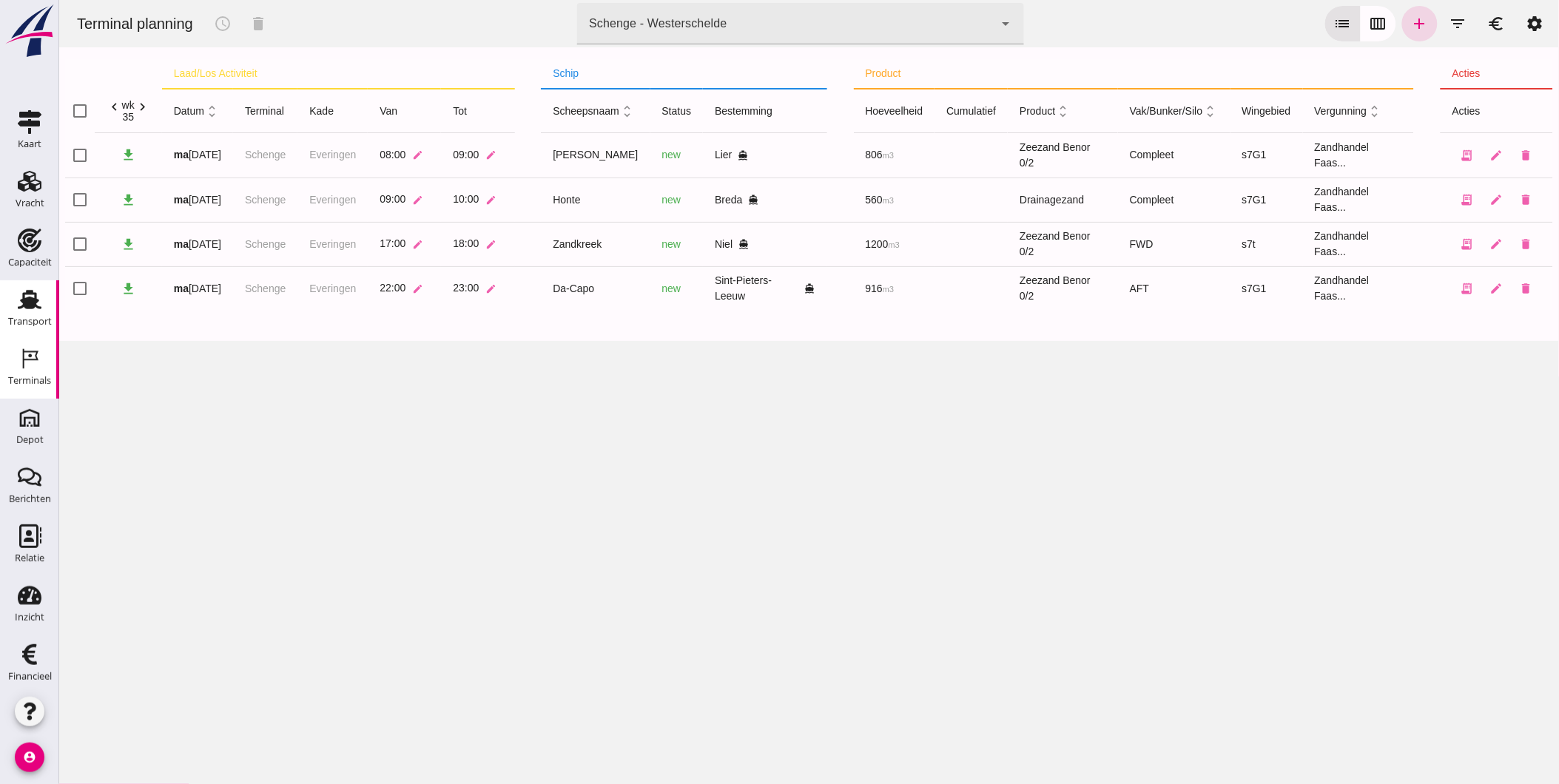
drag, startPoint x: 11, startPoint y: 314, endPoint x: 756, endPoint y: 782, distance: 879.8
click at [11, 314] on div "Transport" at bounding box center [30, 322] width 44 height 21
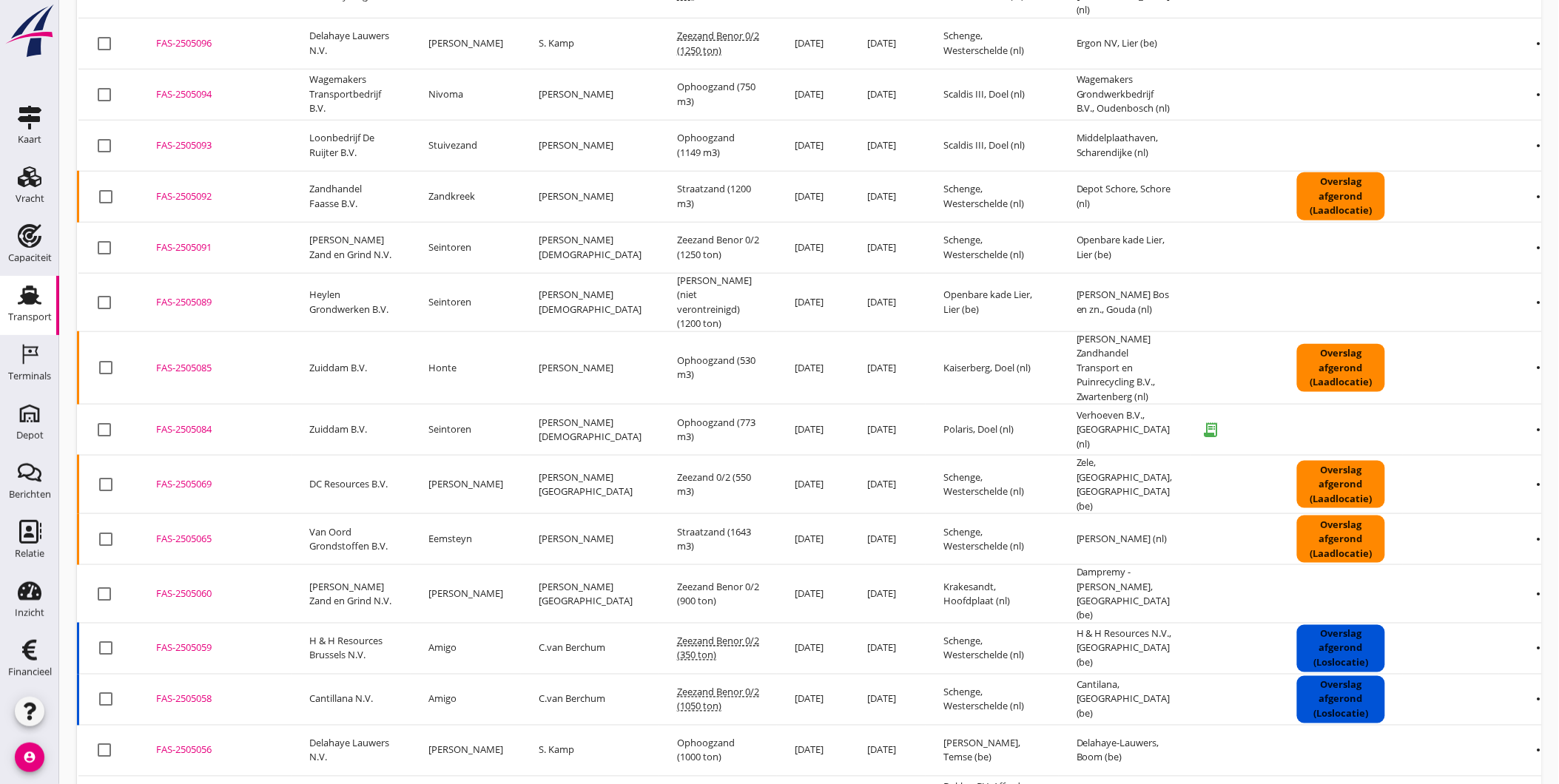
scroll to position [459, 0]
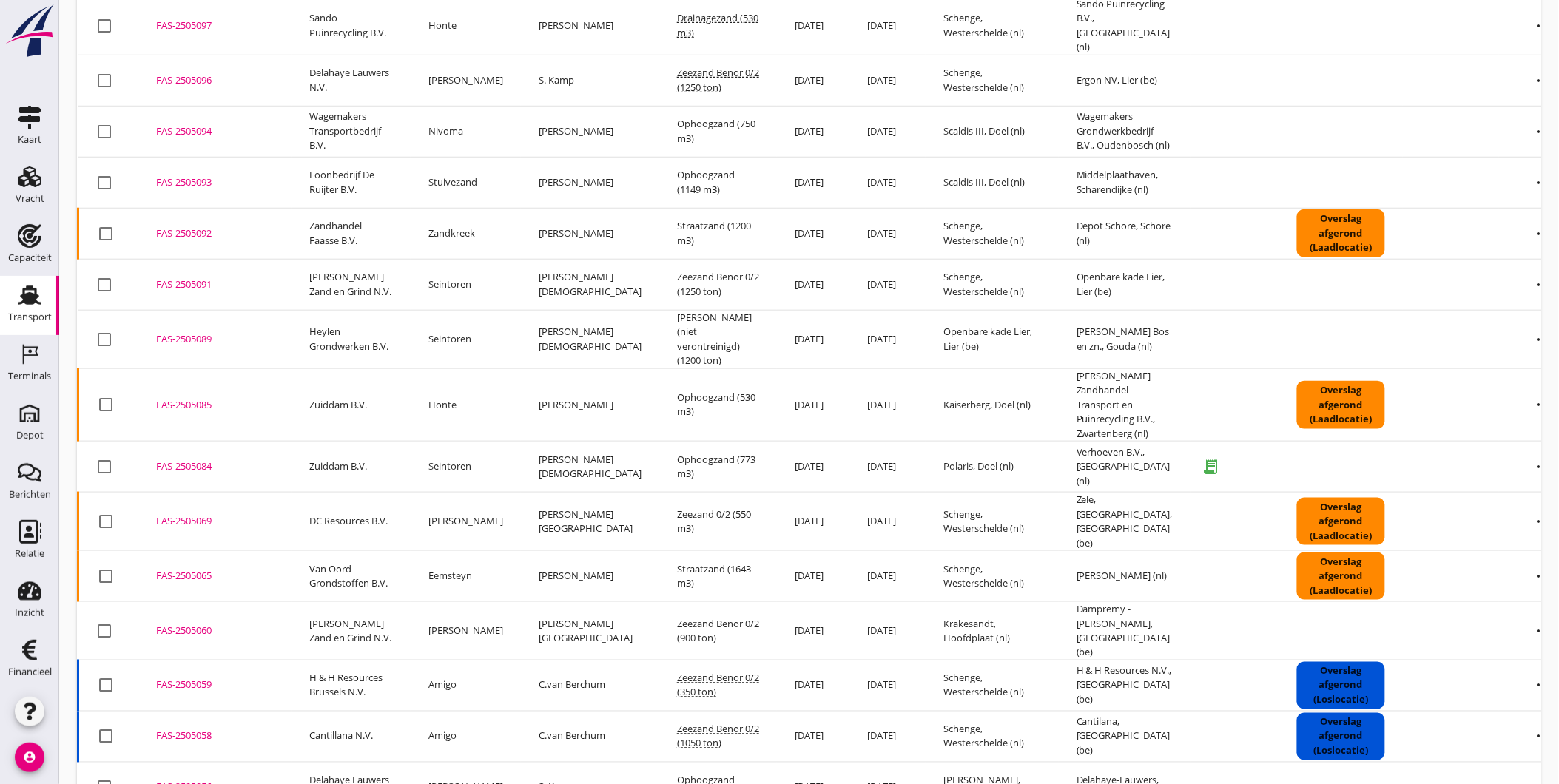
click at [190, 459] on div "FAS-2505084" at bounding box center [215, 467] width 118 height 15
click at [197, 398] on div "FAS-2505085" at bounding box center [215, 405] width 118 height 15
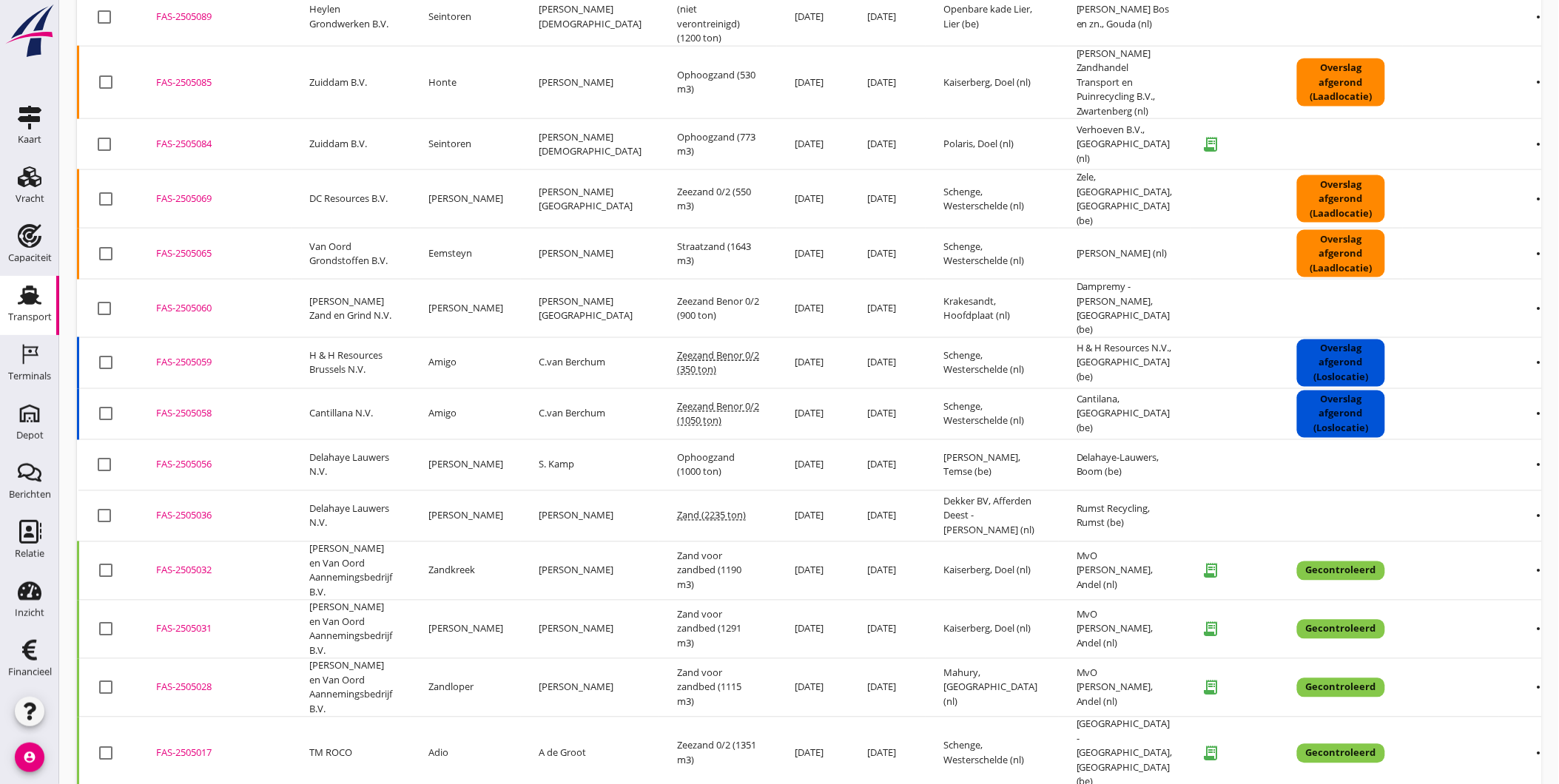
scroll to position [782, 0]
